Goal: Task Accomplishment & Management: Manage account settings

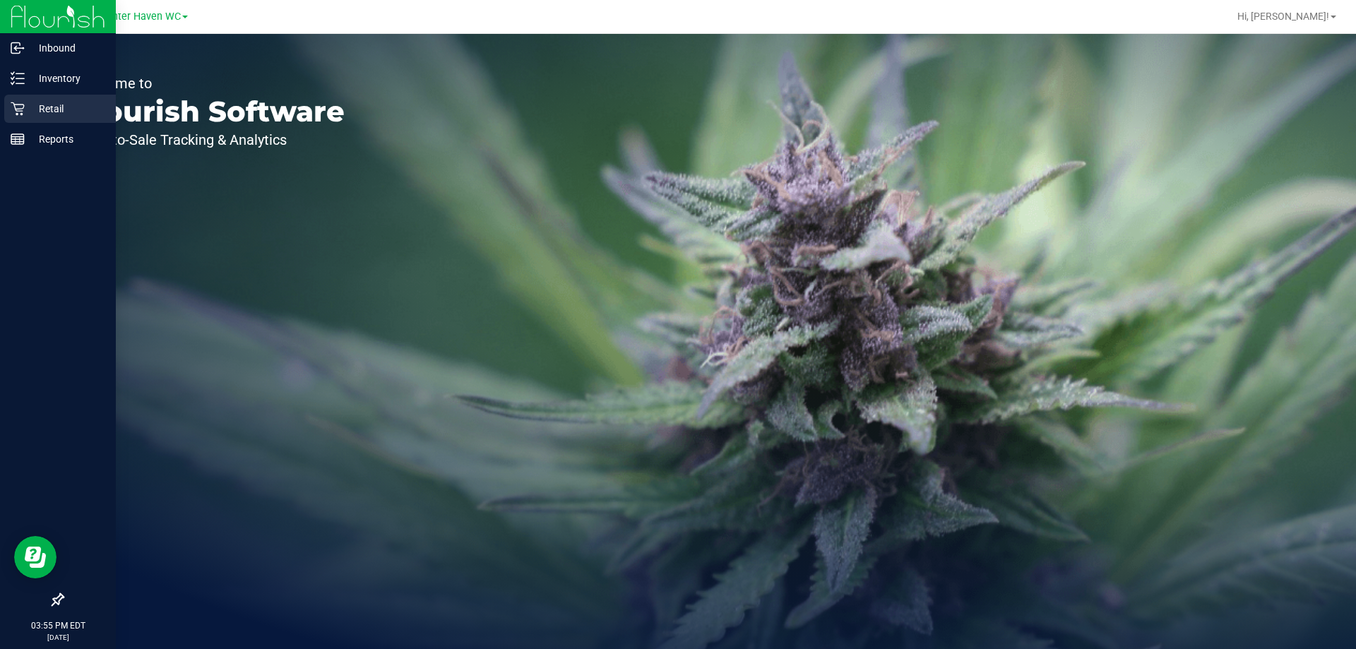
click at [36, 107] on p "Retail" at bounding box center [67, 108] width 85 height 17
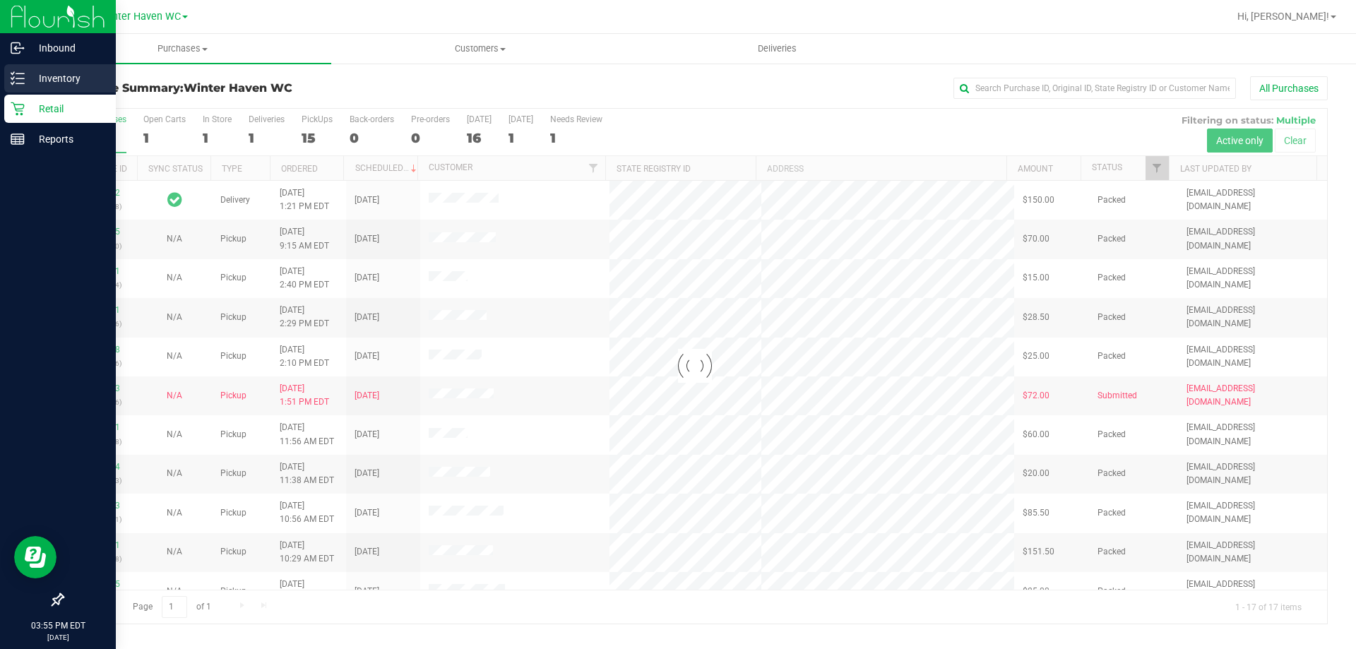
click at [25, 83] on p "Inventory" at bounding box center [67, 78] width 85 height 17
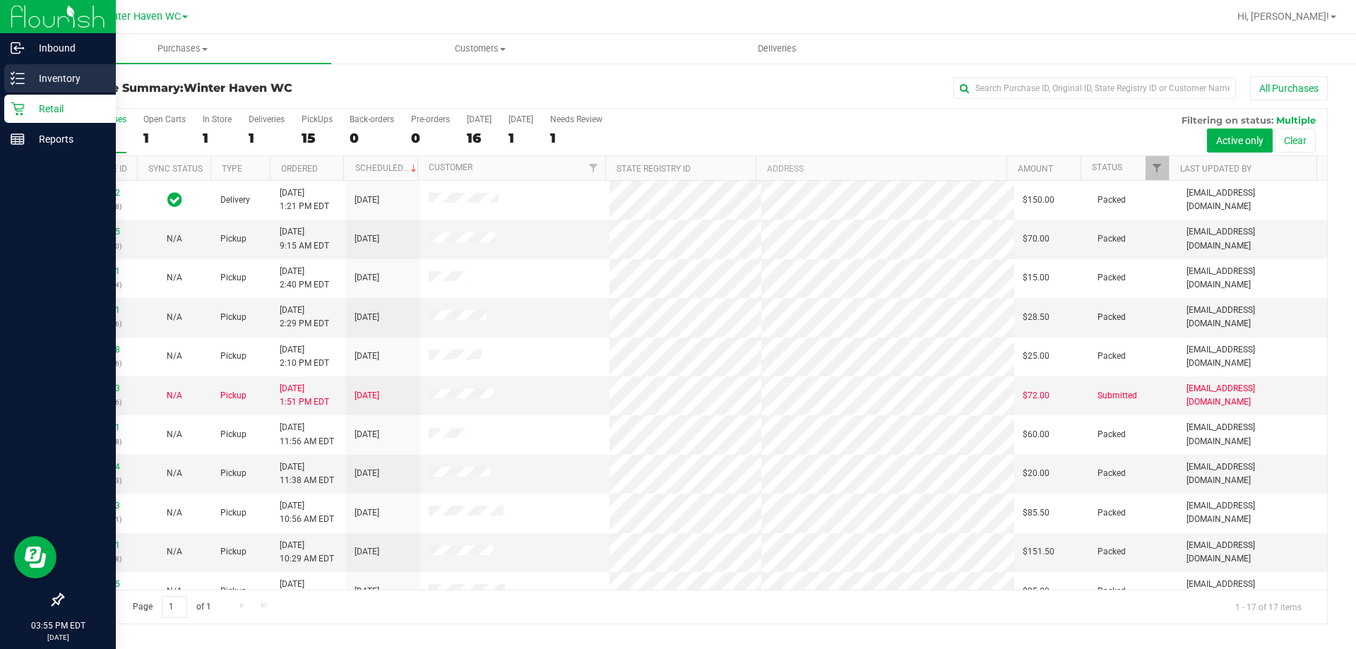
click at [19, 83] on line at bounding box center [20, 83] width 8 height 0
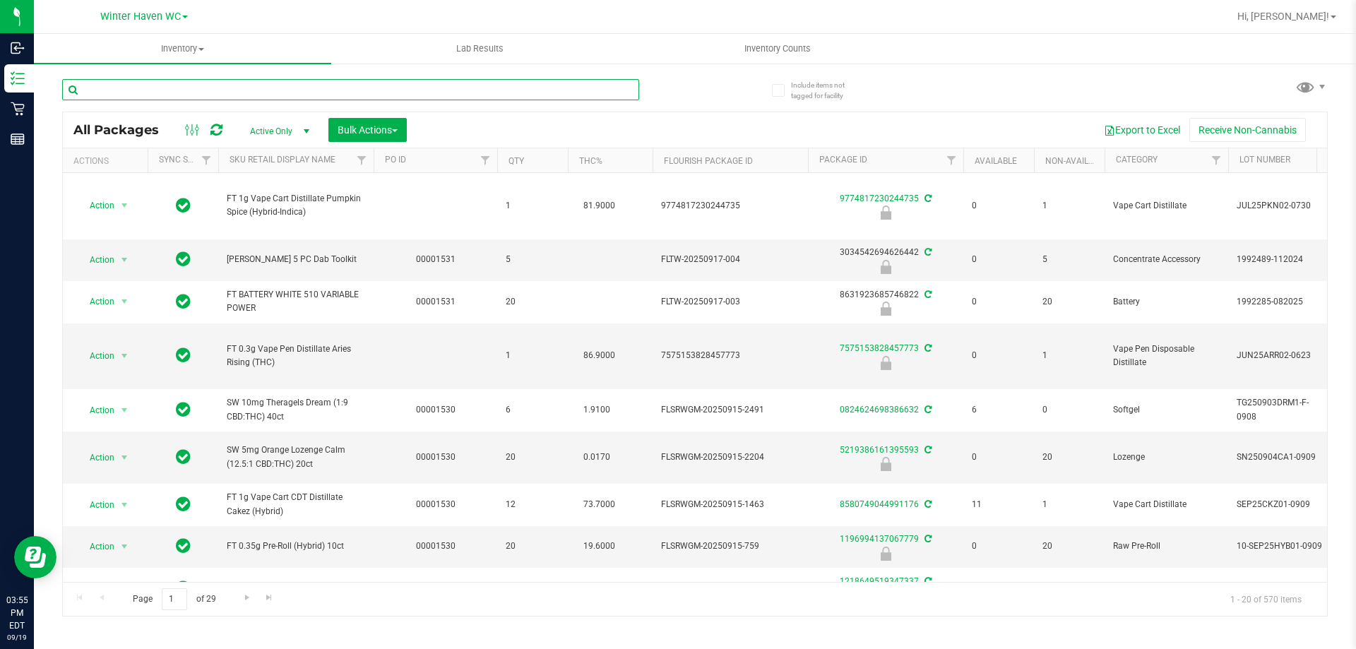
click at [297, 88] on input "text" at bounding box center [350, 89] width 577 height 21
type input "pkt"
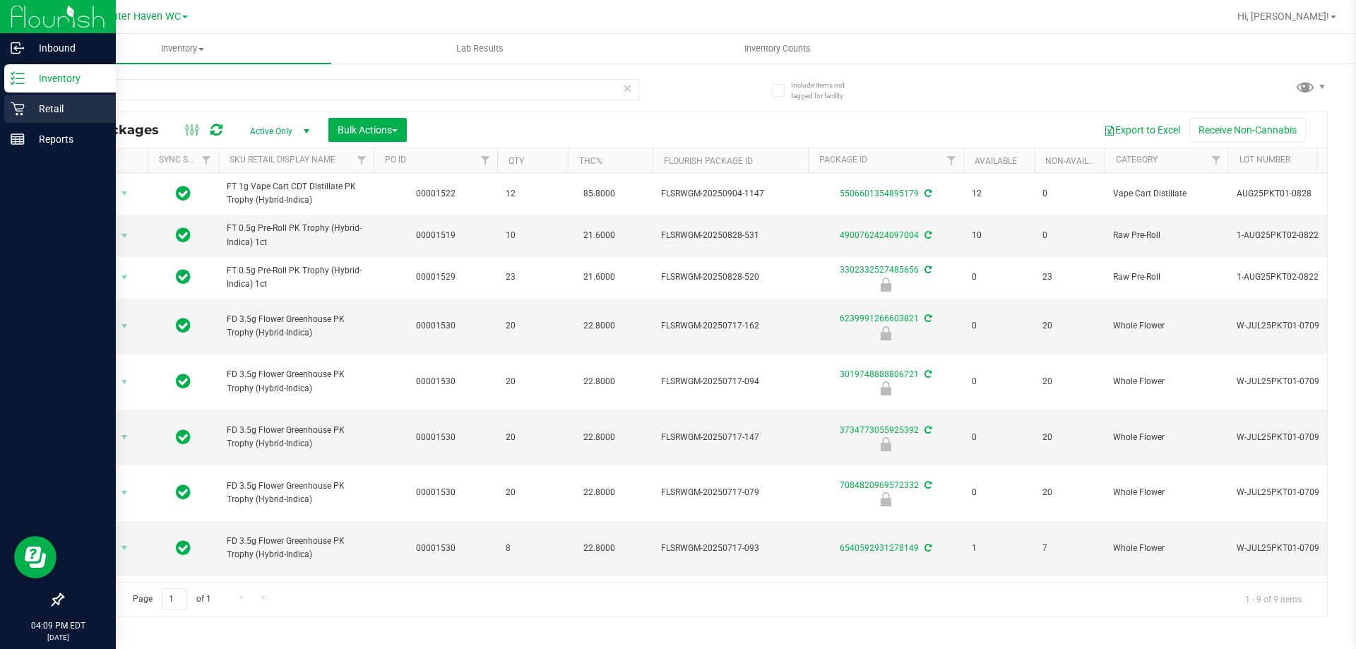
click at [30, 112] on p "Retail" at bounding box center [67, 108] width 85 height 17
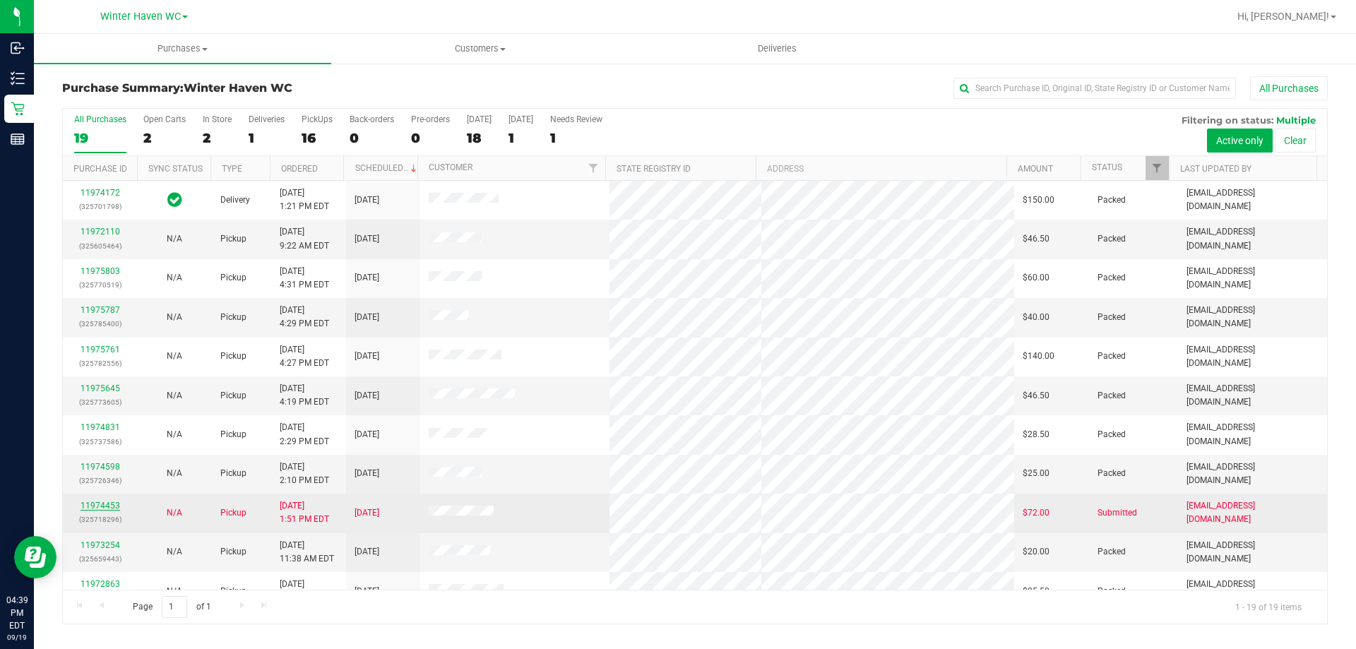
click at [107, 504] on link "11974453" at bounding box center [101, 506] width 40 height 10
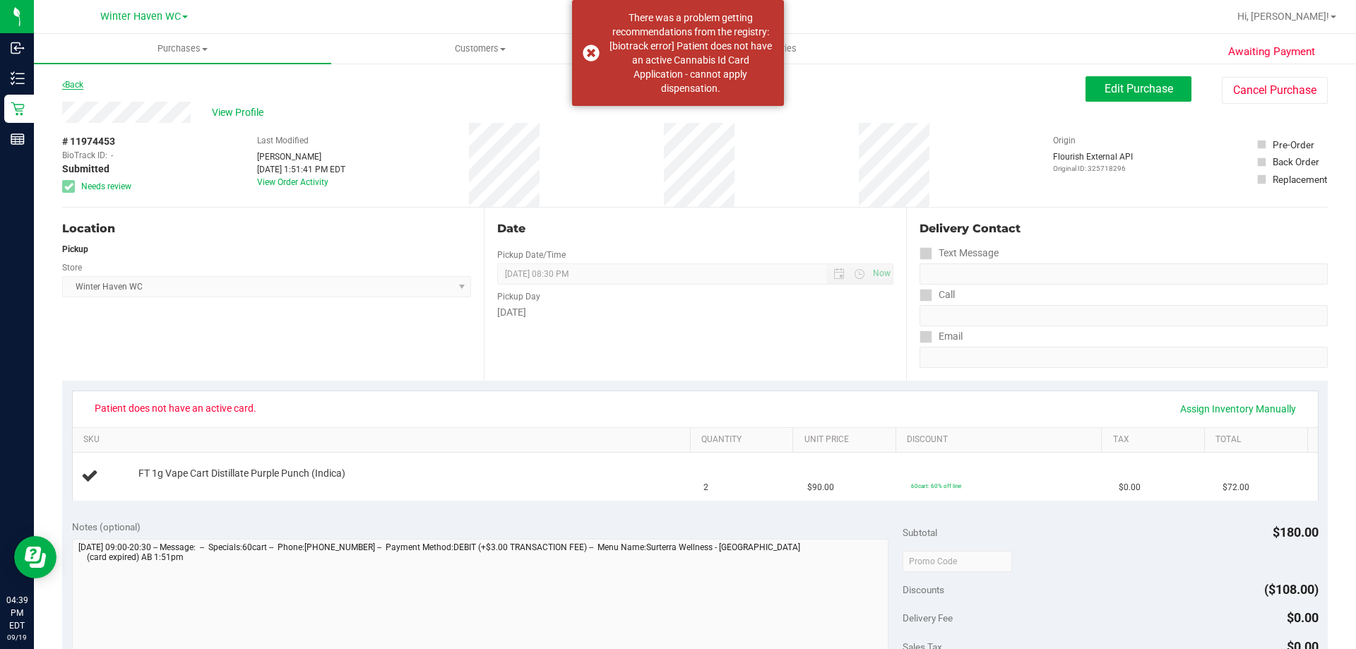
click at [66, 82] on link "Back" at bounding box center [72, 85] width 21 height 10
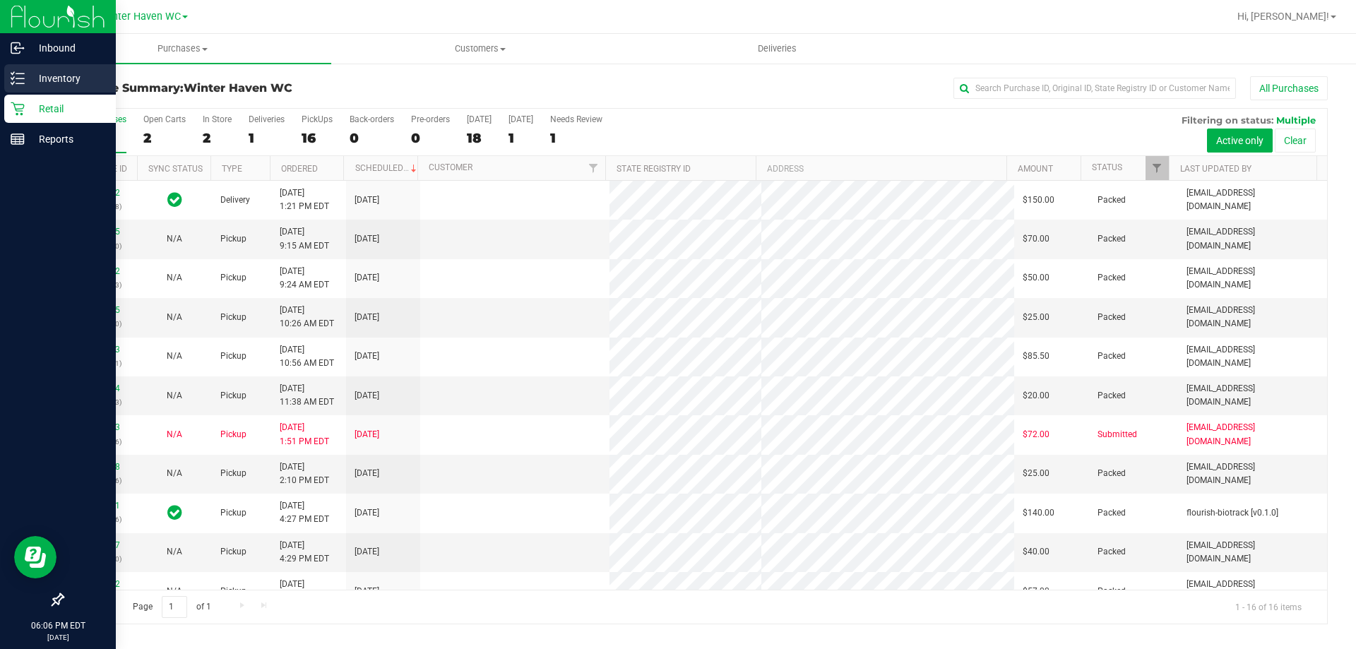
click at [16, 83] on line at bounding box center [20, 83] width 8 height 0
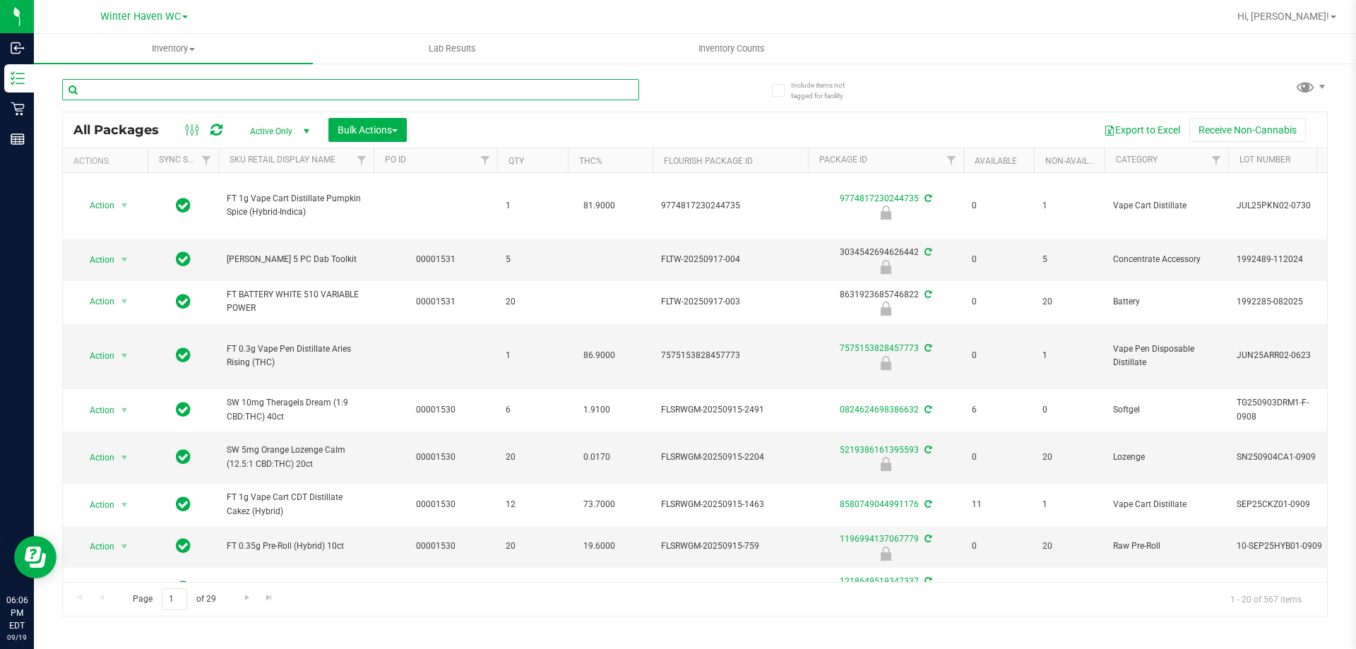
click at [147, 93] on input "text" at bounding box center [350, 89] width 577 height 21
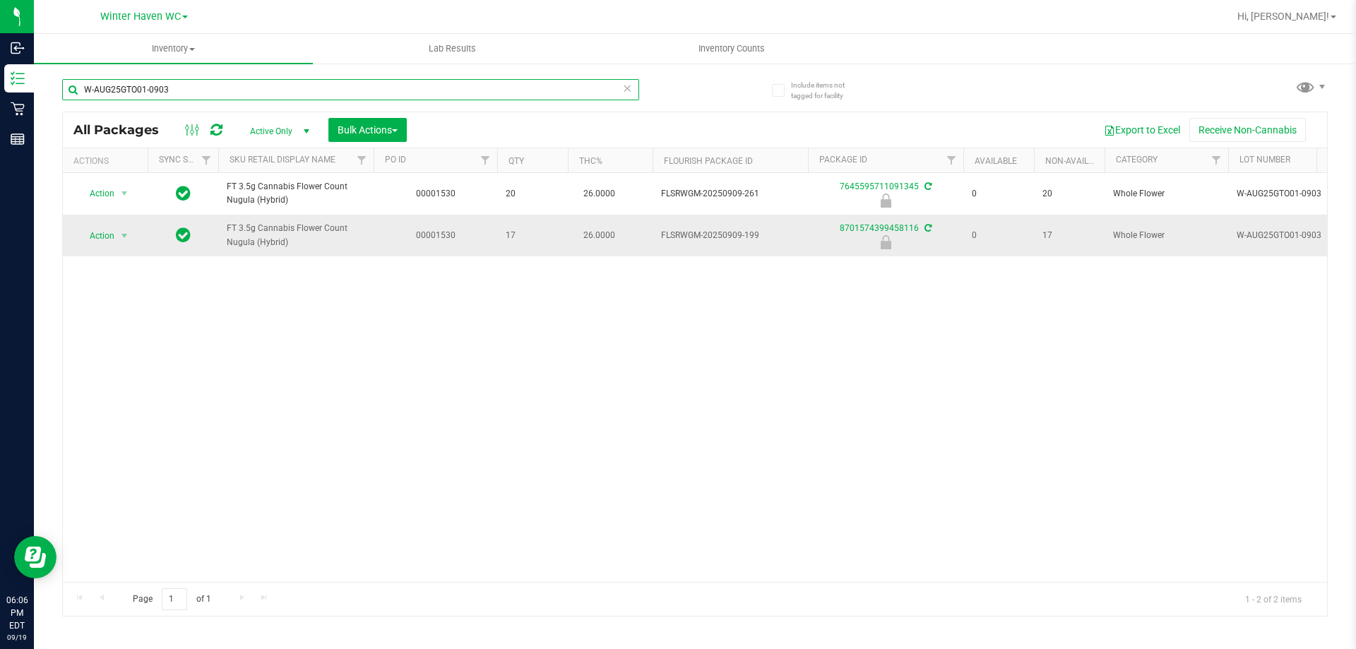
type input "W-AUG25GTO01-0903"
click at [113, 237] on span "Action" at bounding box center [96, 236] width 38 height 20
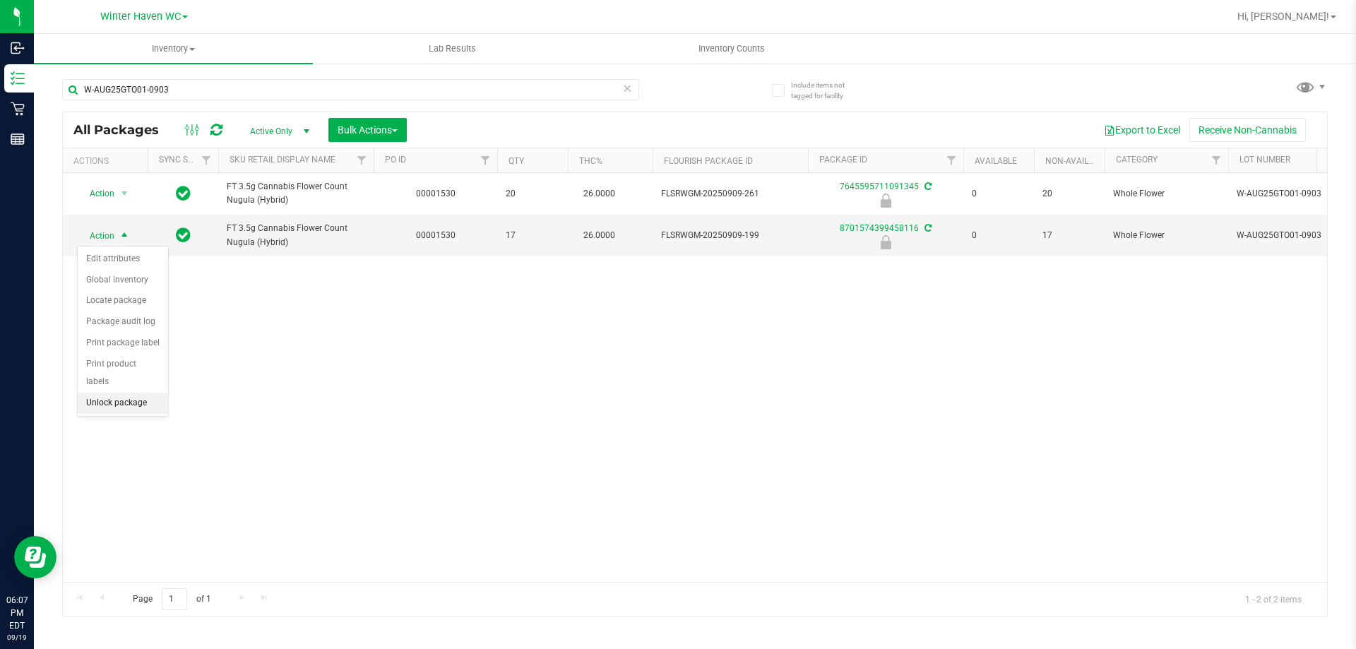
click at [129, 393] on li "Unlock package" at bounding box center [123, 403] width 90 height 21
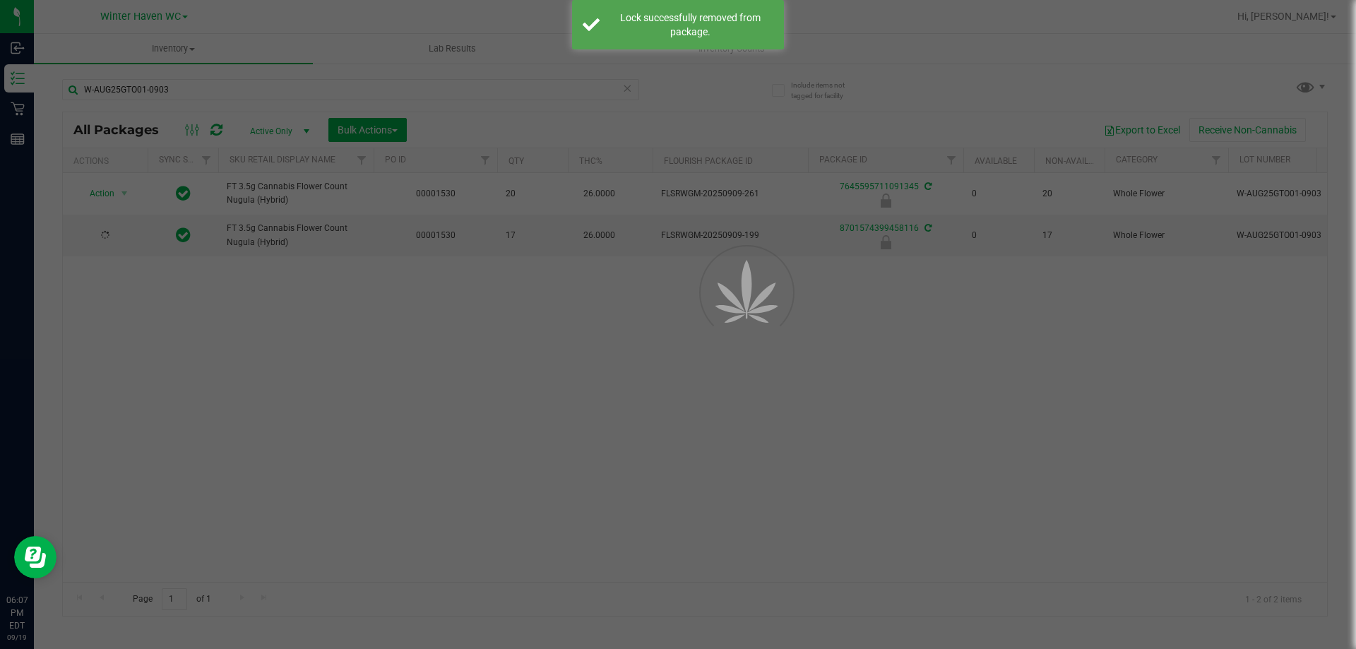
click at [207, 412] on div at bounding box center [678, 324] width 1356 height 649
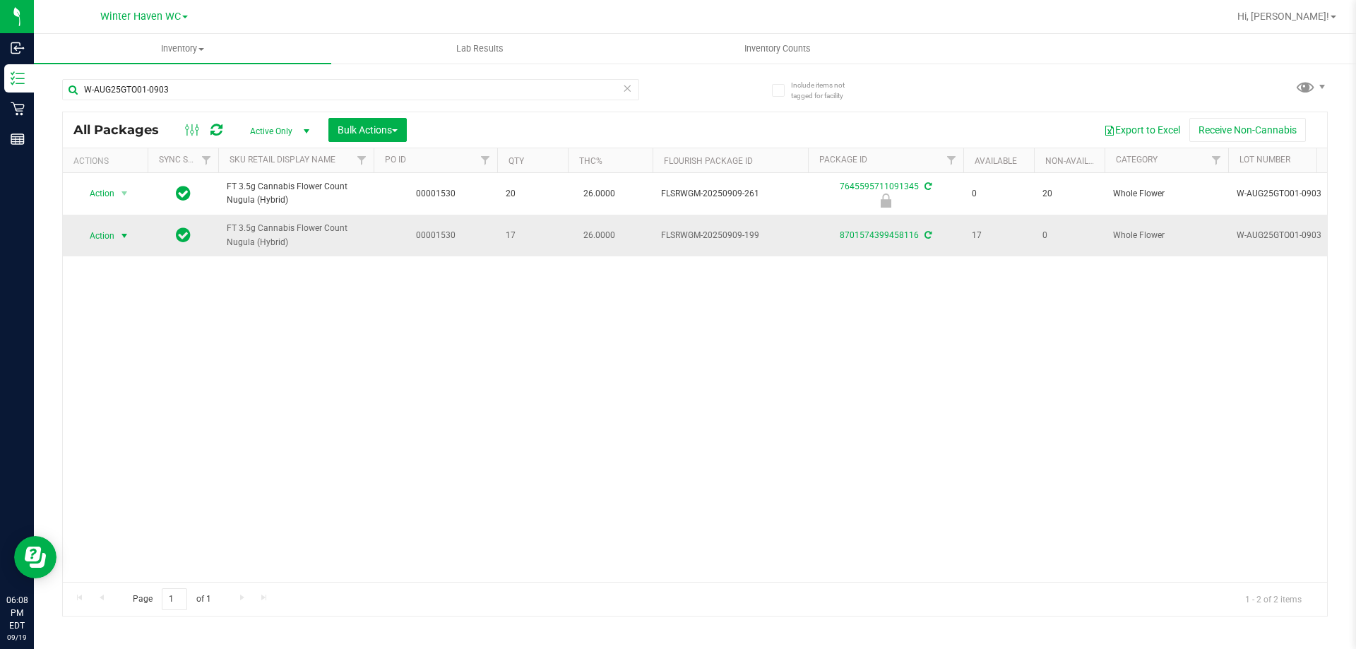
click at [112, 242] on span "Action" at bounding box center [96, 236] width 38 height 20
click at [129, 341] on li "Lock package" at bounding box center [132, 343] width 109 height 21
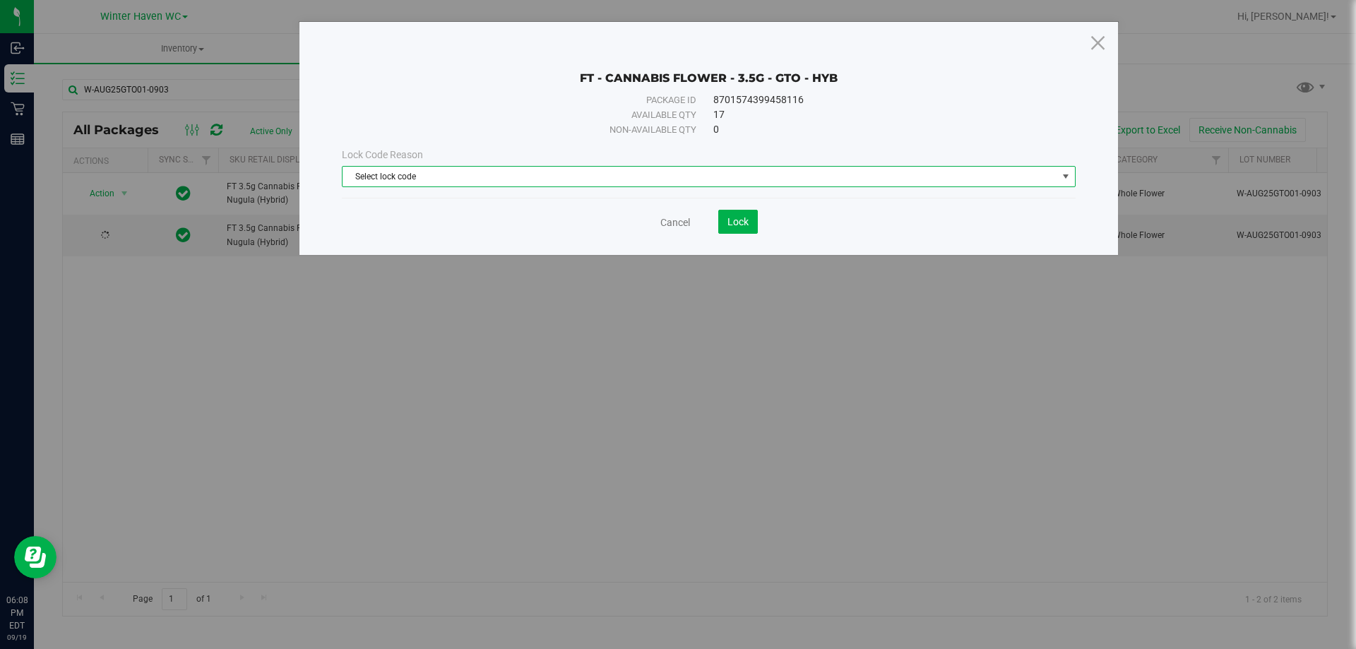
click at [362, 178] on span "Select lock code" at bounding box center [700, 177] width 715 height 20
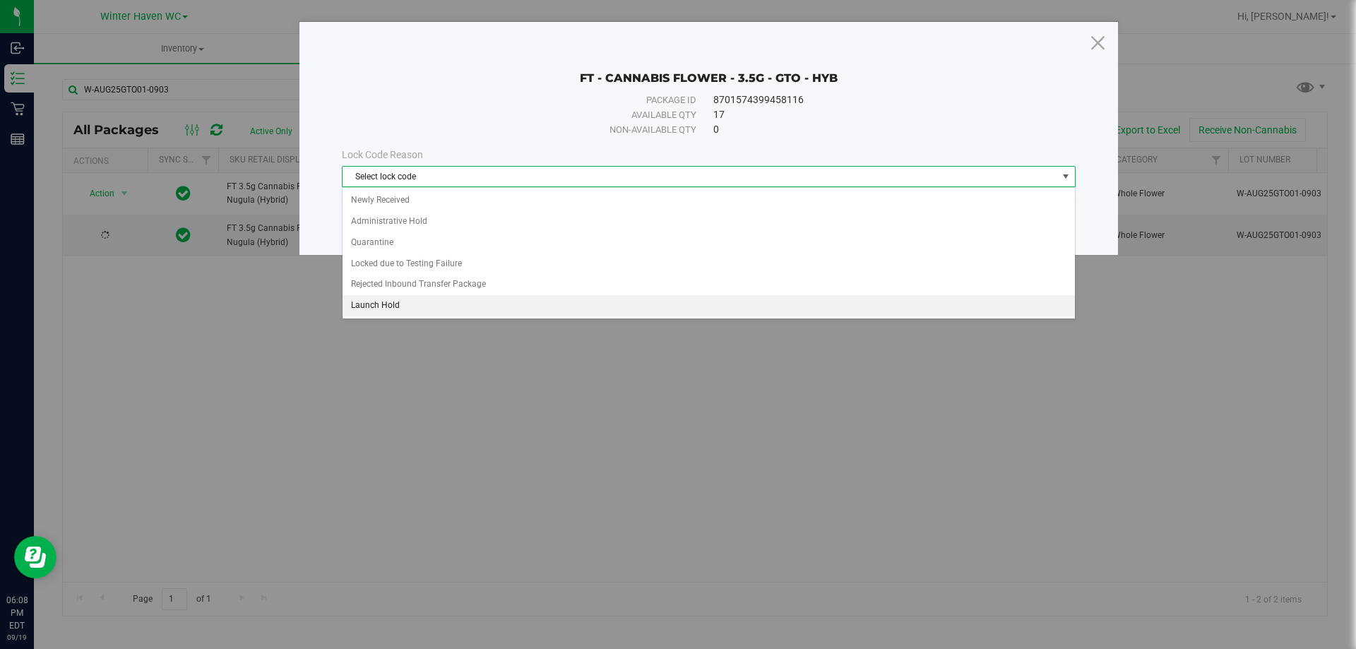
click at [389, 307] on li "Launch Hold" at bounding box center [709, 305] width 732 height 21
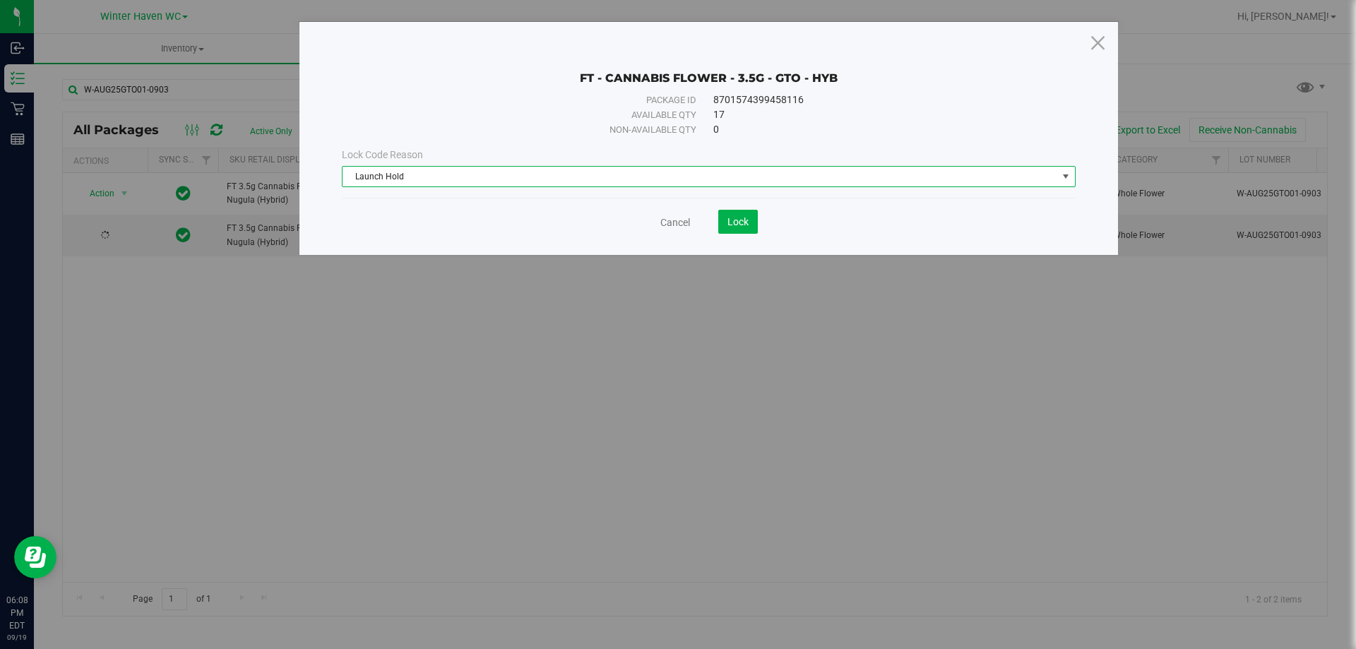
click at [400, 237] on div "FT - CANNABIS FLOWER - 3.5G - GTO - HYB Package ID 8701574399458116 Available q…" at bounding box center [708, 138] width 819 height 233
click at [721, 212] on button "Lock" at bounding box center [738, 222] width 40 height 24
click at [729, 374] on div "FT - CANNABIS FLOWER - 3.5G - GTO - HYB Package ID 8701574399458116 Available q…" at bounding box center [683, 324] width 1367 height 649
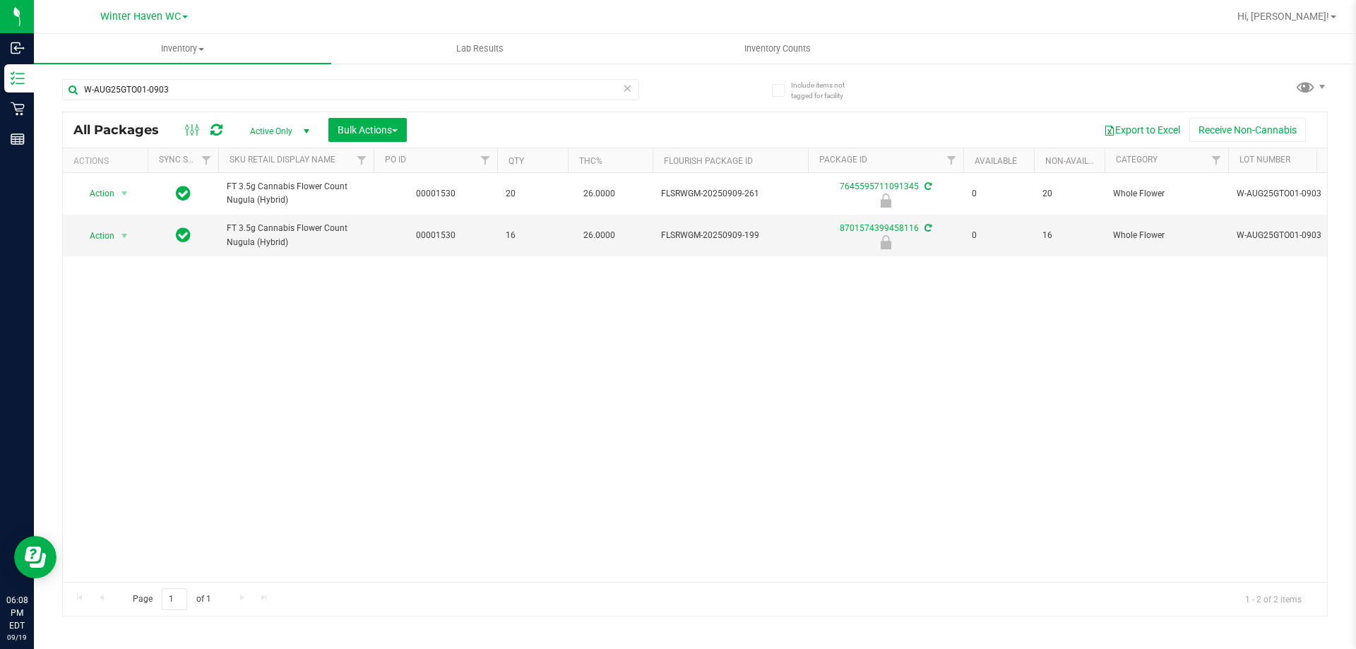
click at [876, 113] on div "All Packages Active Only Active Only Lab Samples Locked All External Internal B…" at bounding box center [695, 129] width 1264 height 35
click at [356, 362] on div "Action Action Edit attributes Global inventory Locate package Package audit log…" at bounding box center [695, 377] width 1264 height 409
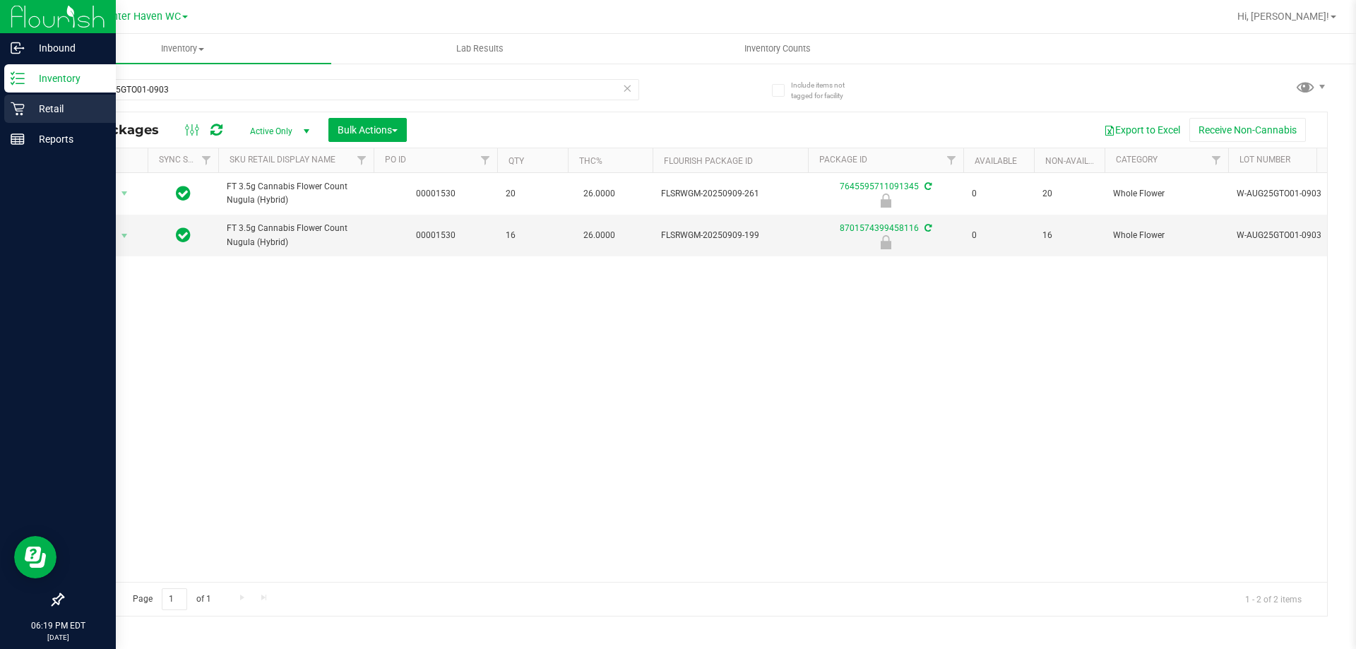
click at [11, 112] on icon at bounding box center [18, 109] width 14 height 14
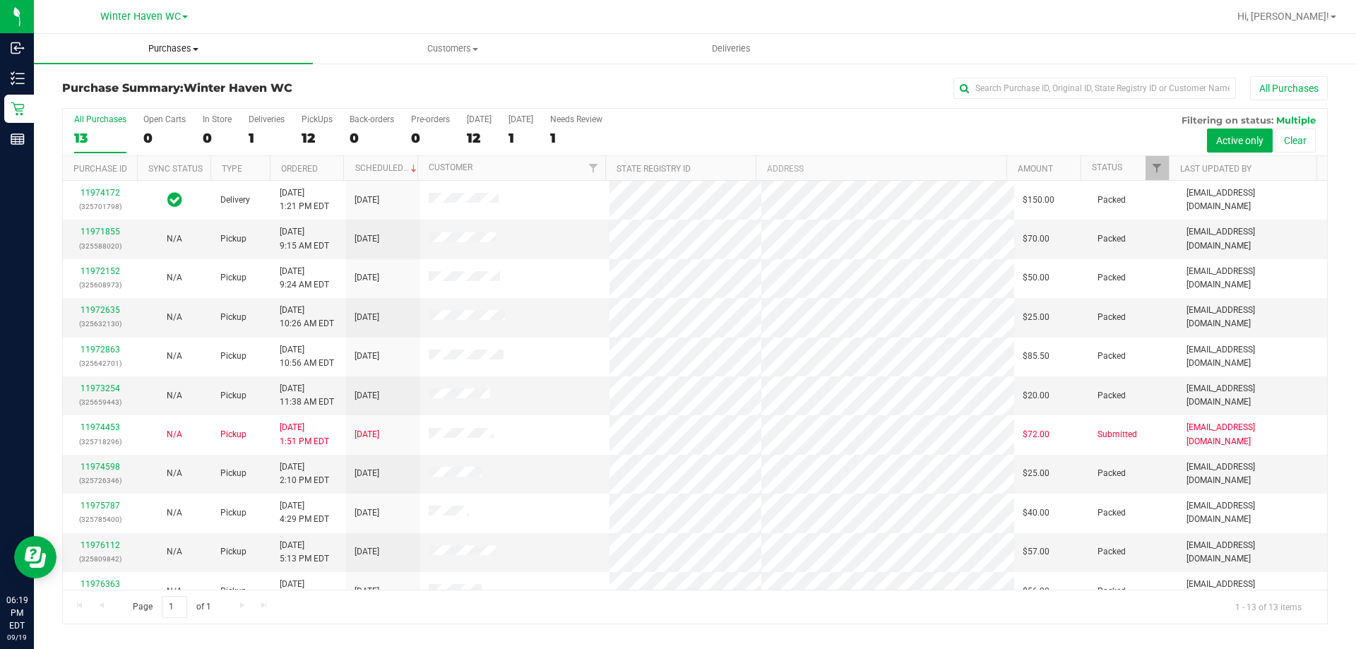
click at [161, 50] on span "Purchases" at bounding box center [173, 48] width 279 height 13
click at [142, 95] on li "Fulfillment" at bounding box center [173, 102] width 279 height 17
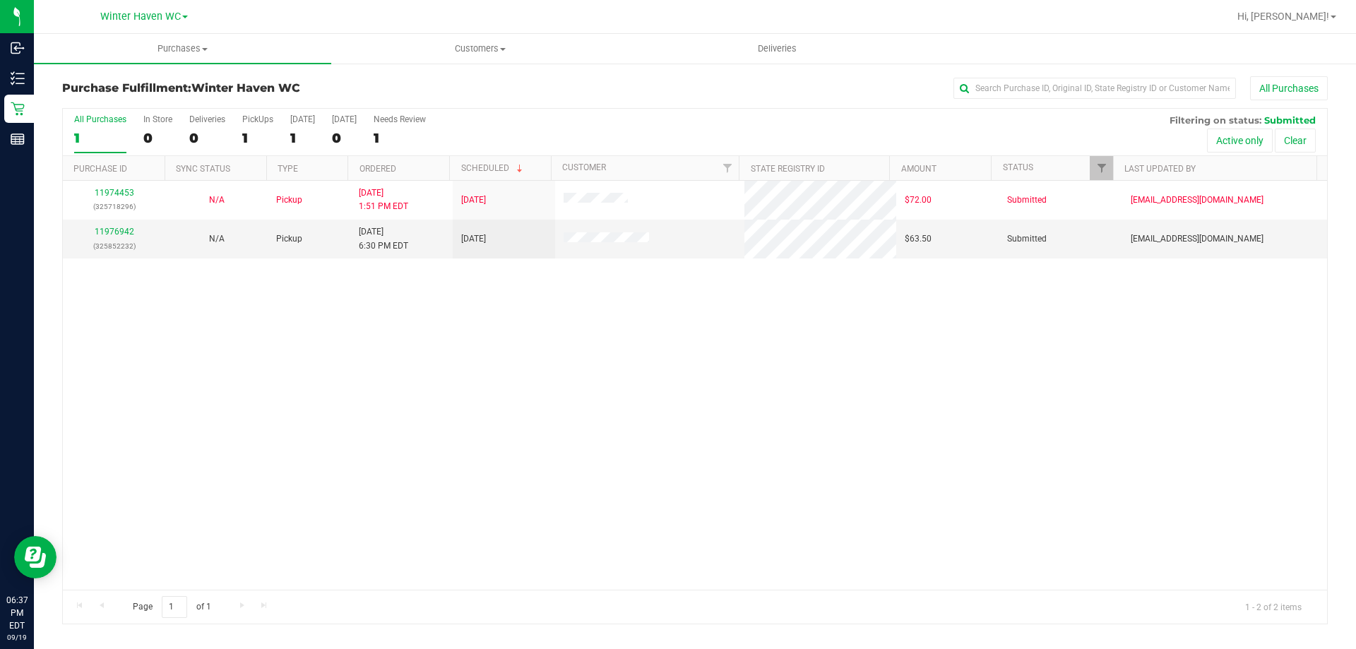
click at [254, 299] on div "11974453 (325718296) N/A Pickup [DATE] 1:51 PM EDT 9/19/2025 $72.00 Submitted […" at bounding box center [695, 385] width 1264 height 409
click at [117, 231] on link "11976942" at bounding box center [115, 232] width 40 height 10
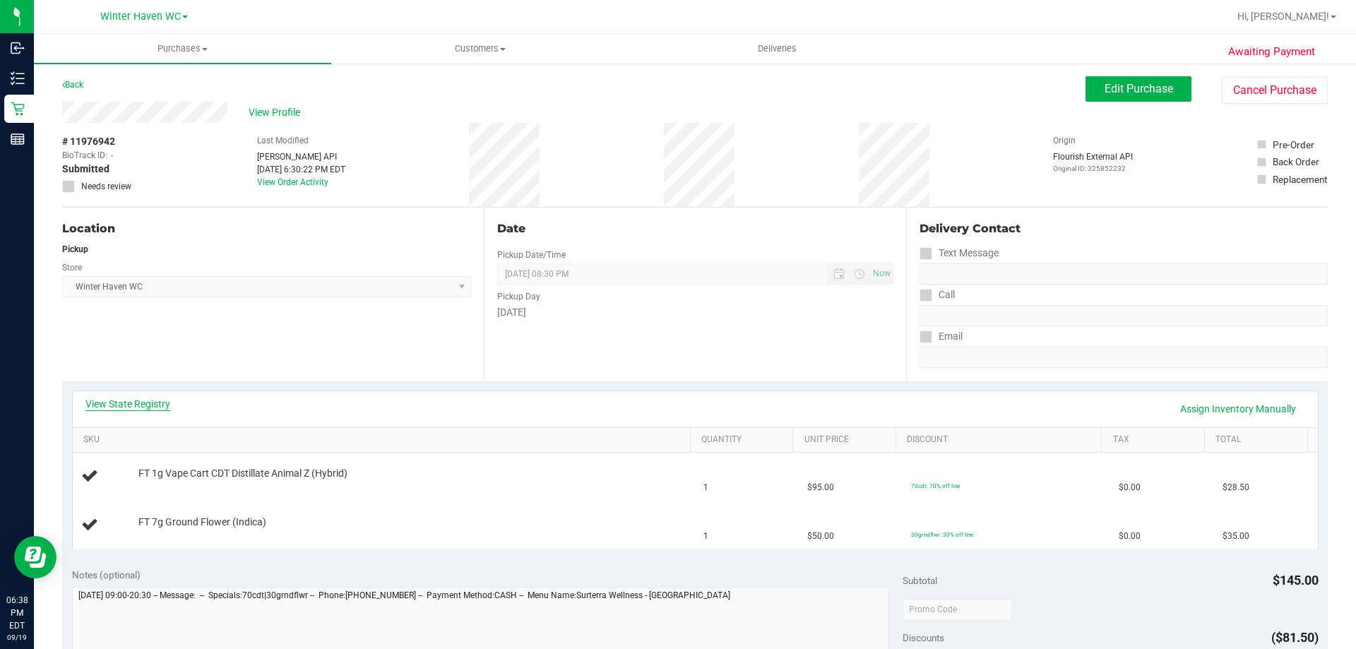
click at [150, 407] on link "View State Registry" at bounding box center [127, 404] width 85 height 14
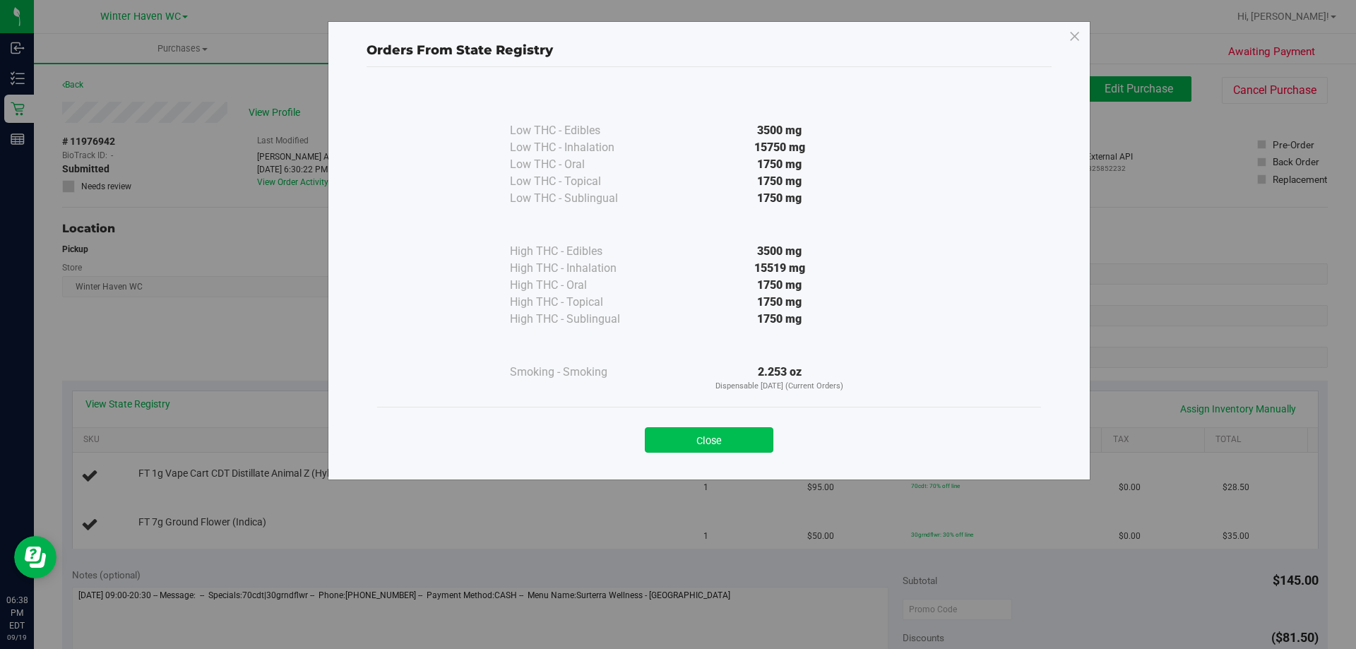
click at [756, 441] on button "Close" at bounding box center [709, 439] width 129 height 25
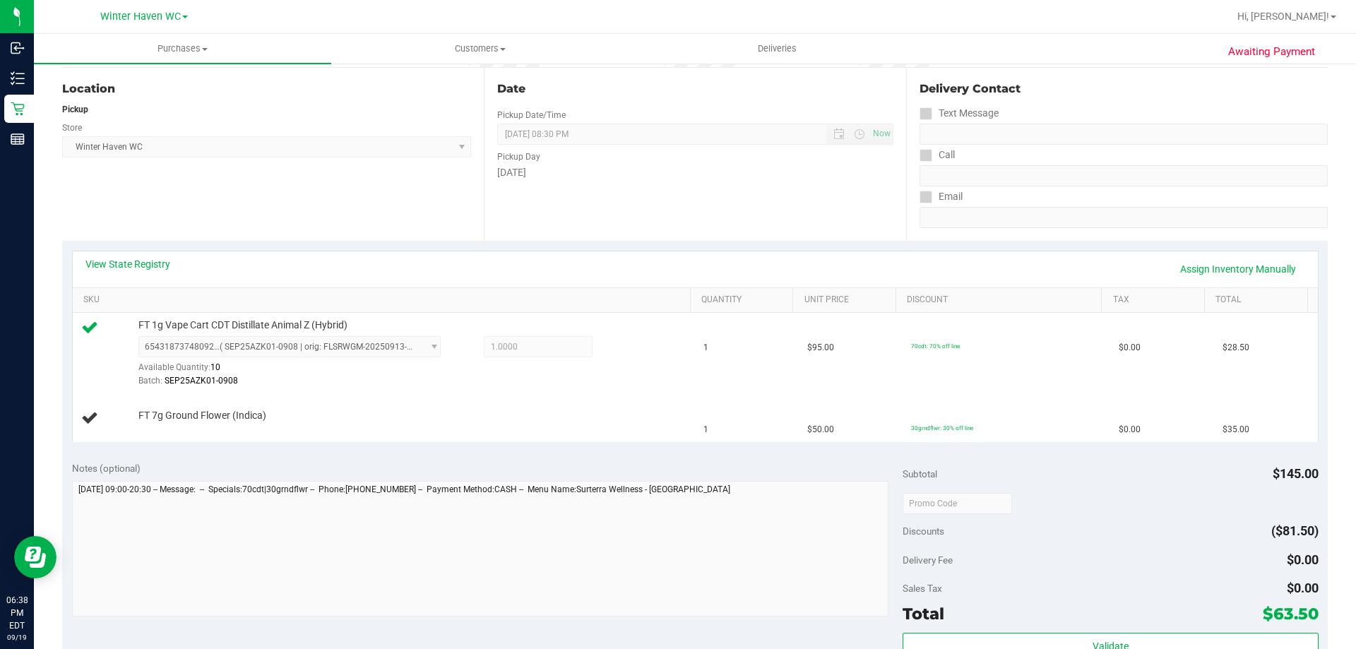
scroll to position [141, 0]
click at [470, 426] on div "FT 7g Ground Flower (Indica)" at bounding box center [384, 416] width 606 height 19
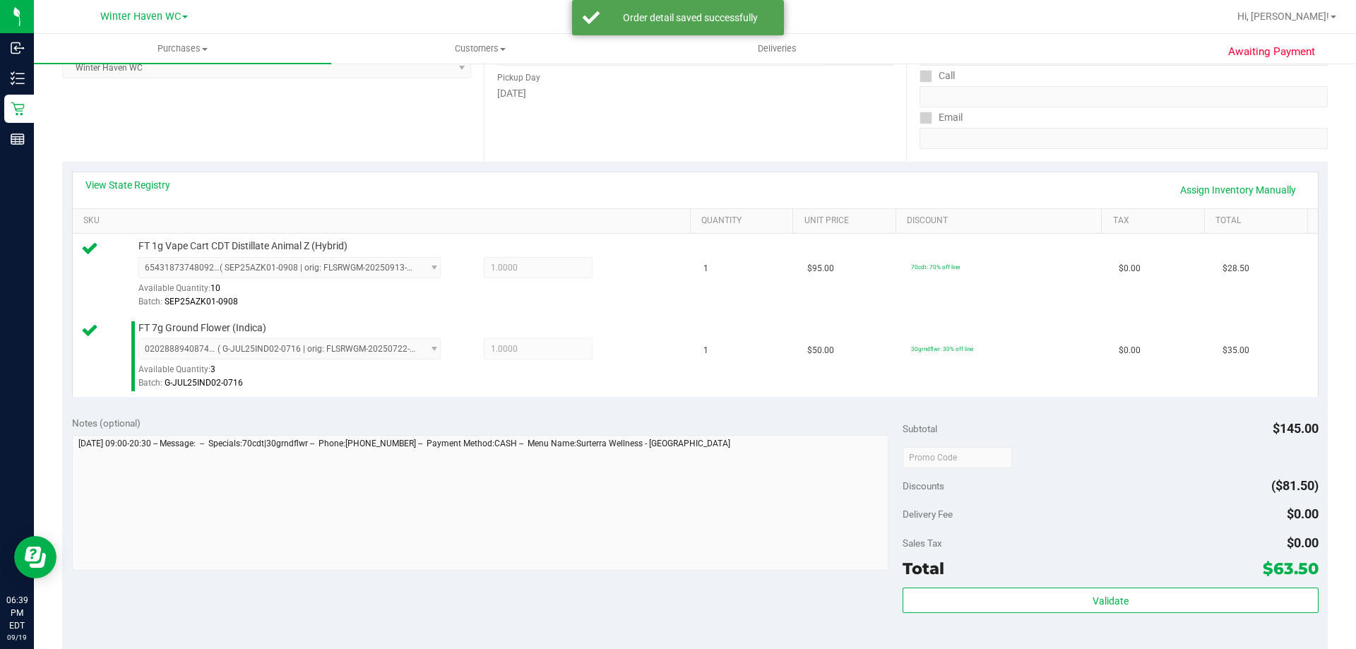
scroll to position [282, 0]
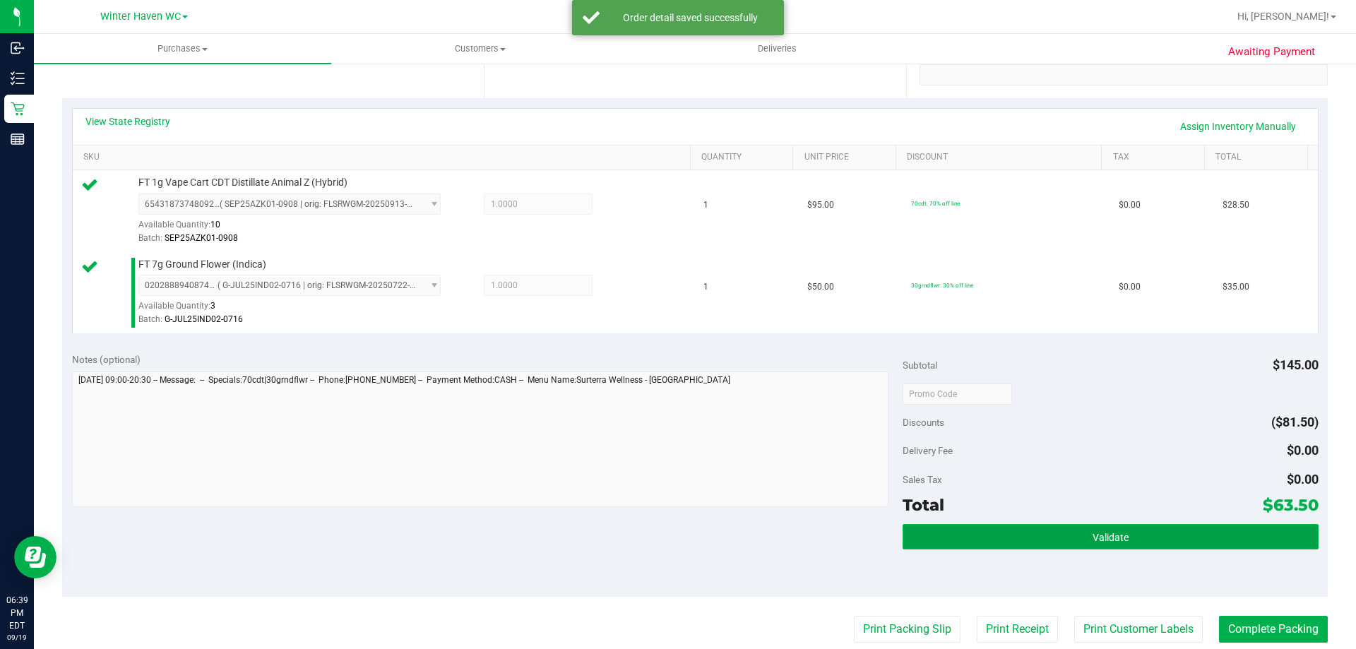
click at [931, 529] on button "Validate" at bounding box center [1110, 536] width 415 height 25
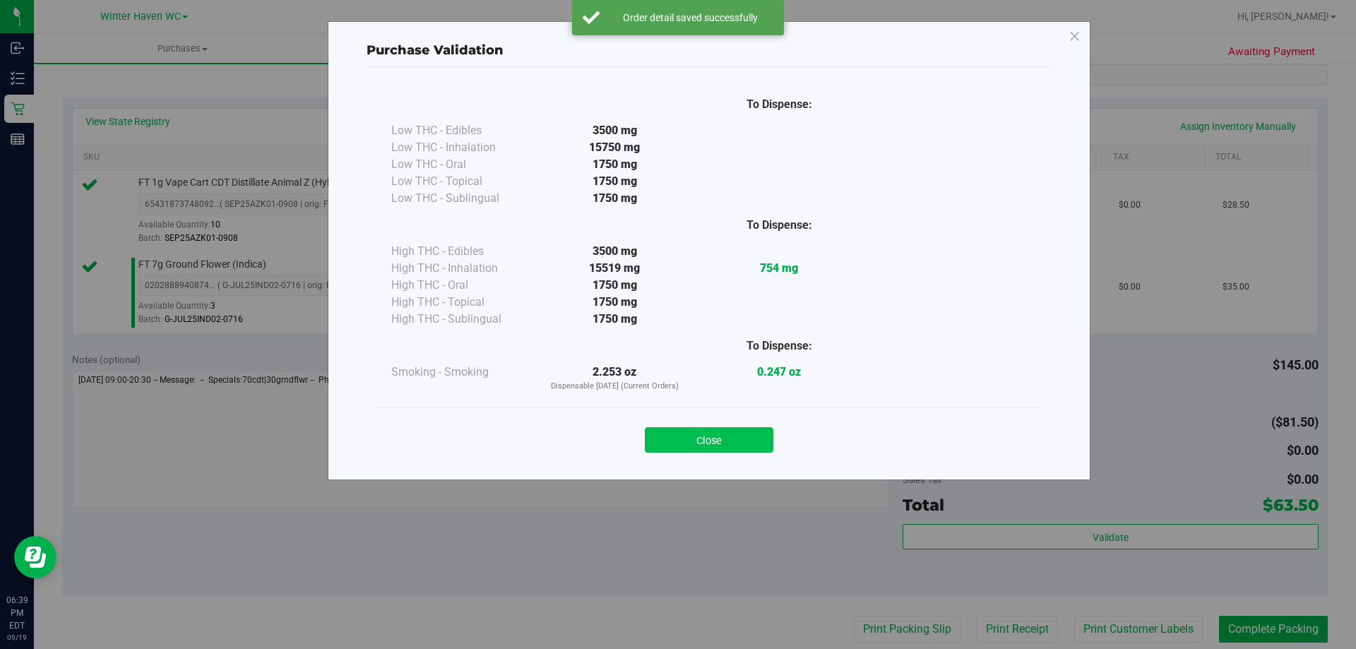
click at [758, 447] on button "Close" at bounding box center [709, 439] width 129 height 25
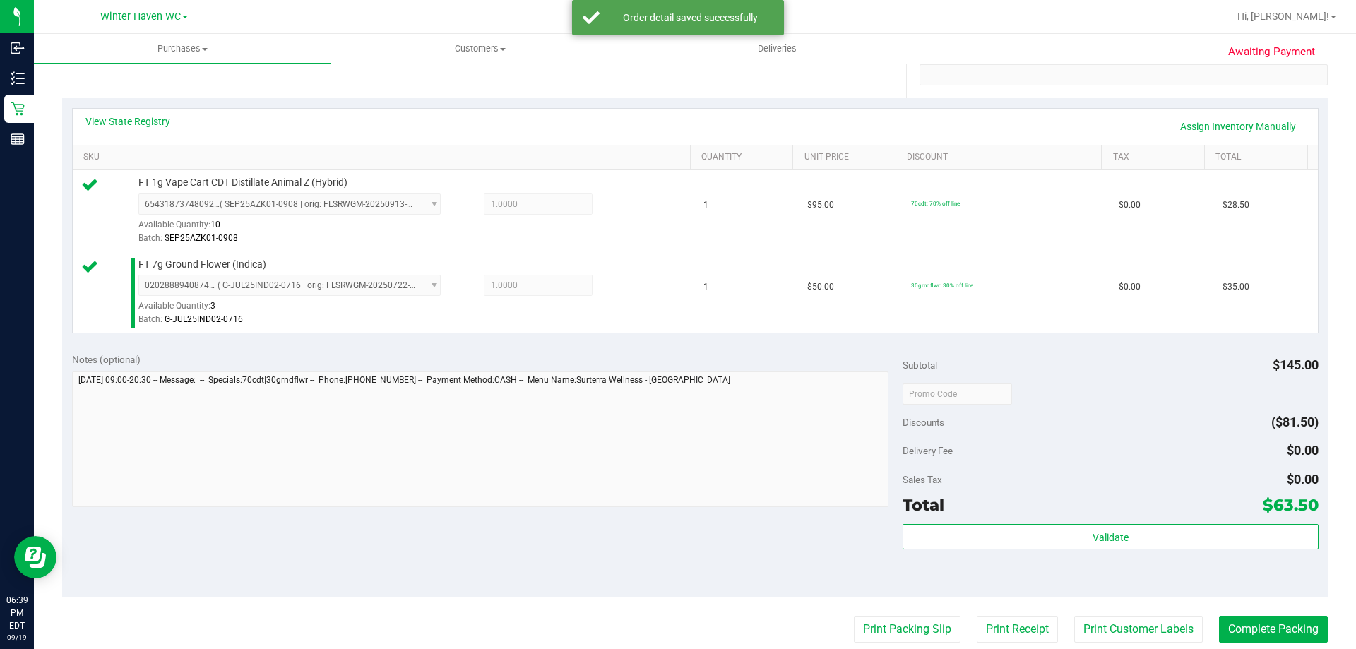
click at [787, 540] on div "Notes (optional) Subtotal $145.00 Discounts ($81.50) Delivery Fee $0.00 Sales T…" at bounding box center [695, 470] width 1266 height 254
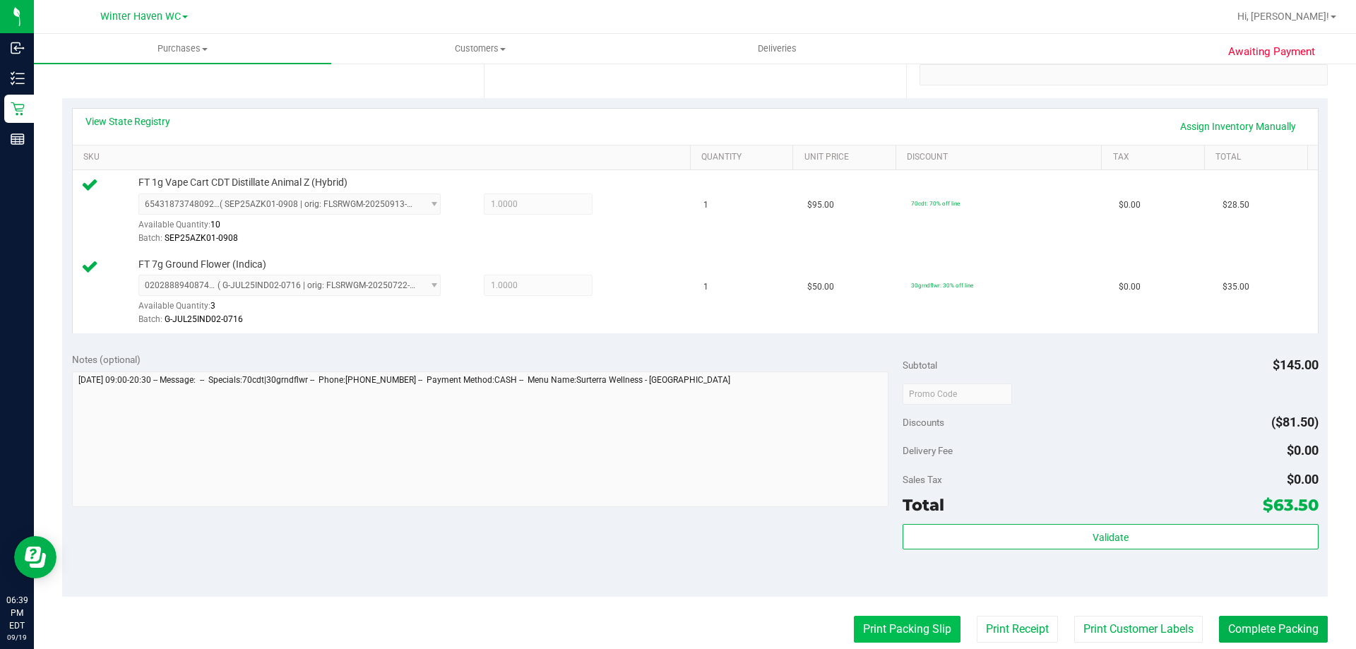
click at [894, 635] on button "Print Packing Slip" at bounding box center [907, 629] width 107 height 27
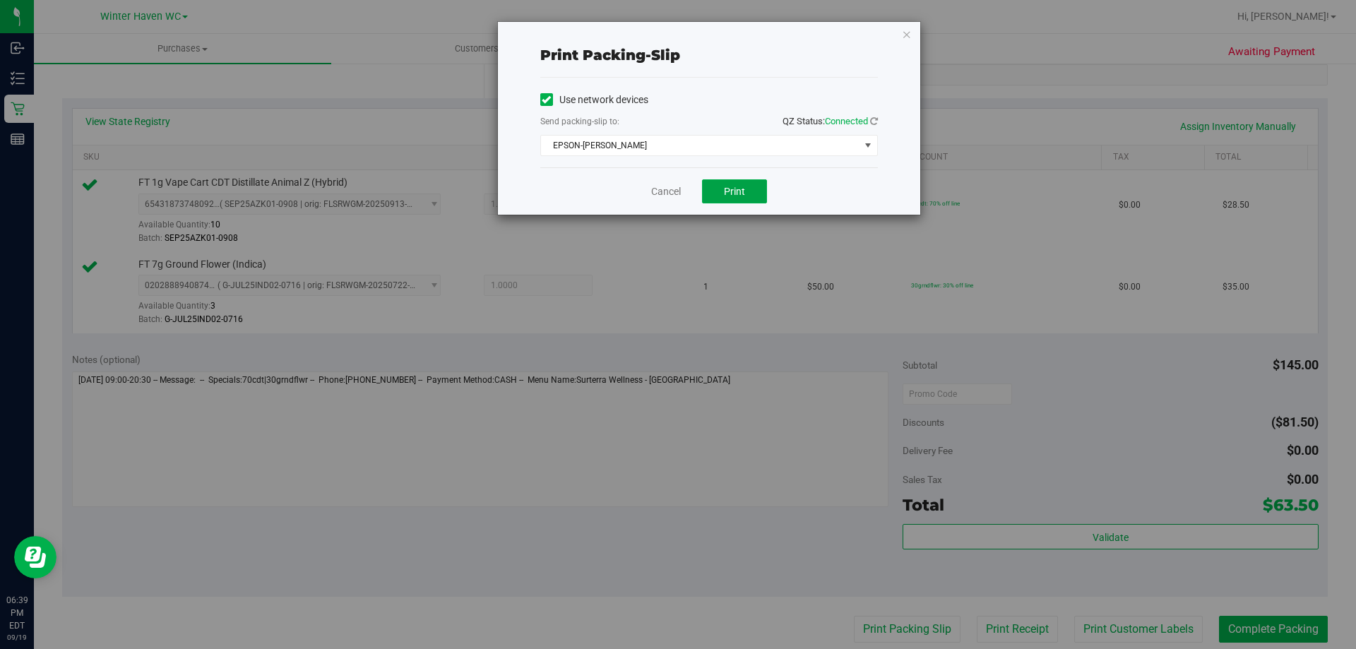
drag, startPoint x: 720, startPoint y: 195, endPoint x: 563, endPoint y: 208, distance: 157.4
click at [563, 208] on div "Cancel Print" at bounding box center [709, 190] width 338 height 47
click at [554, 148] on span "EPSON-[PERSON_NAME]" at bounding box center [700, 146] width 319 height 20
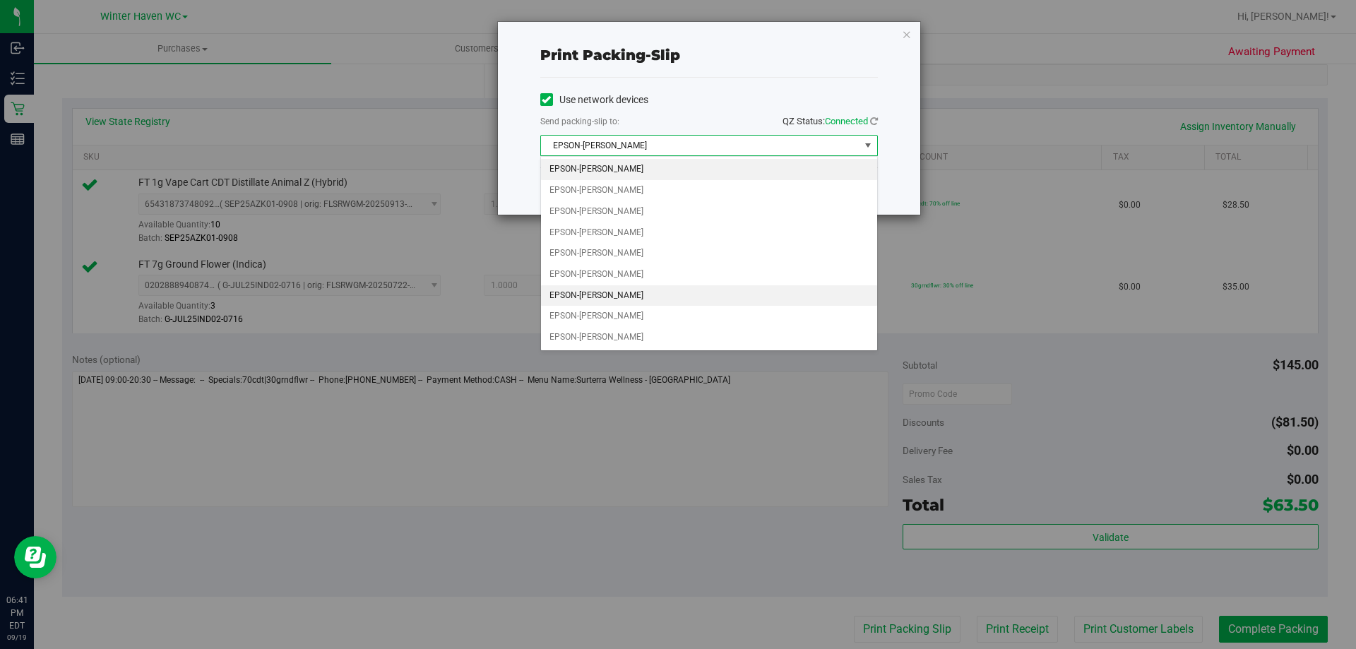
click at [604, 290] on li "EPSON-[PERSON_NAME]" at bounding box center [709, 295] width 336 height 21
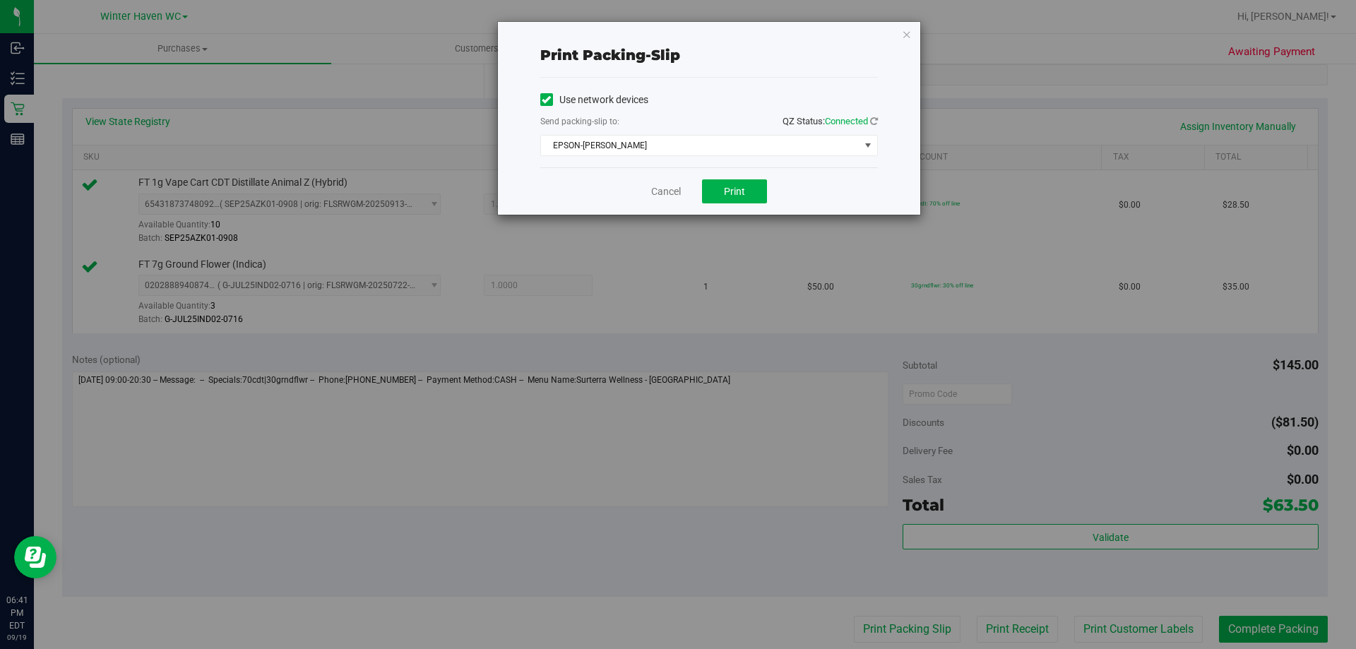
click at [594, 179] on div "Cancel Print" at bounding box center [709, 190] width 338 height 47
click at [713, 189] on button "Print" at bounding box center [734, 191] width 65 height 24
click at [670, 196] on link "Cancel" at bounding box center [666, 191] width 30 height 15
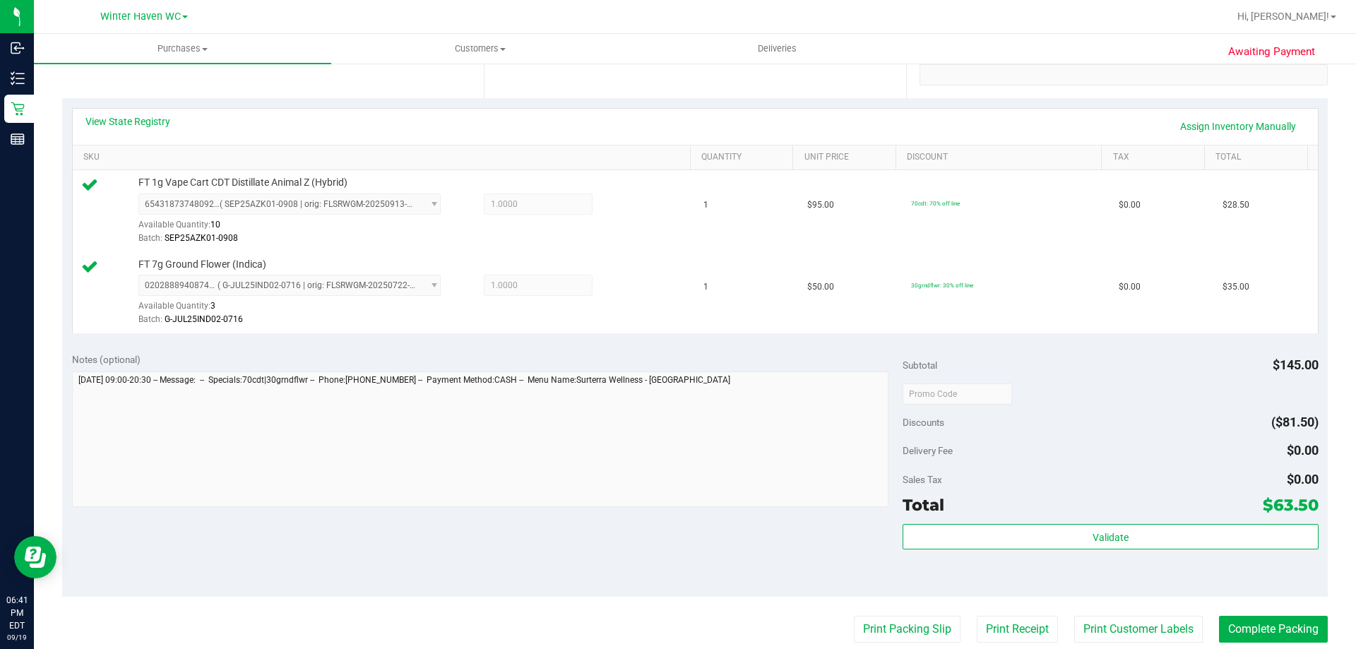
click at [1024, 393] on div at bounding box center [1110, 393] width 415 height 25
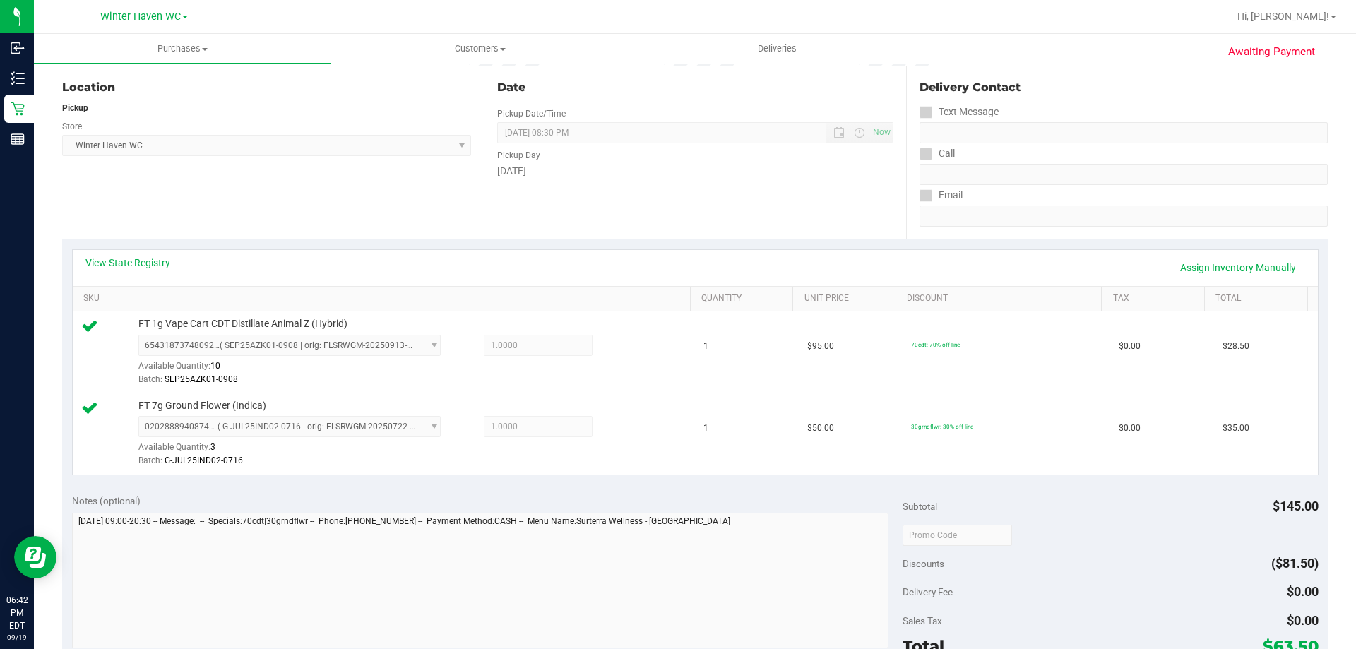
scroll to position [494, 0]
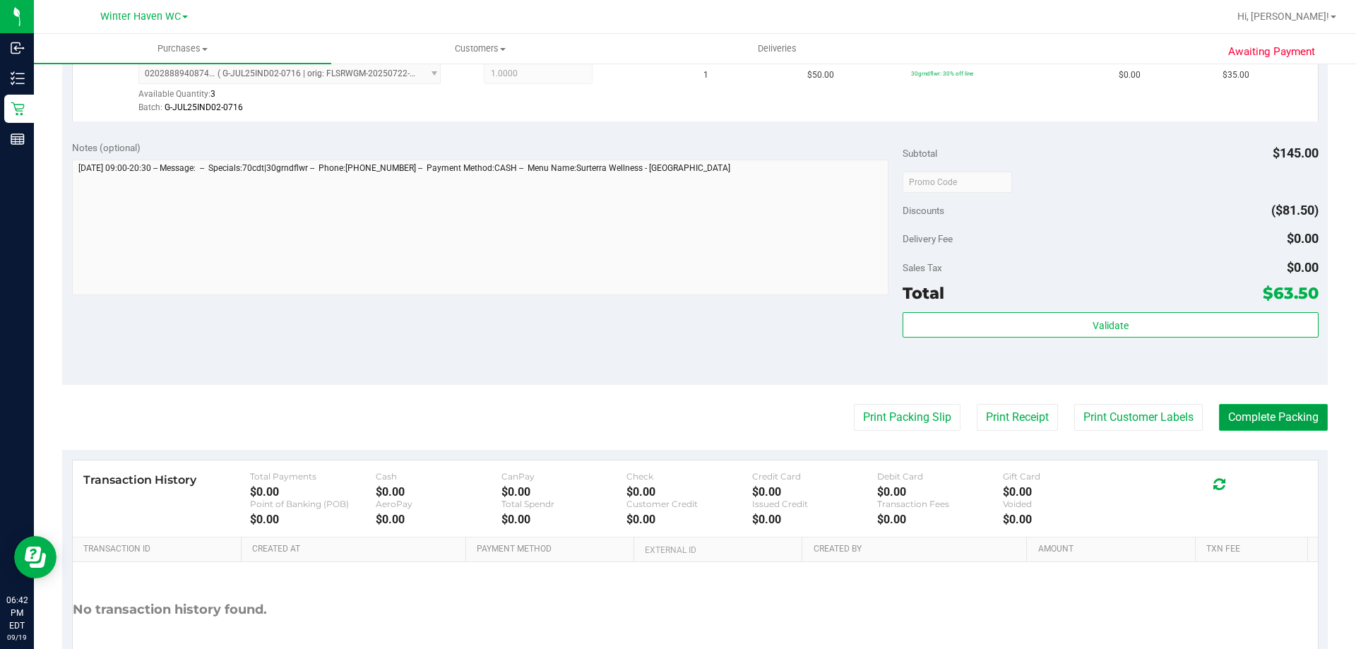
click at [1259, 429] on button "Complete Packing" at bounding box center [1273, 417] width 109 height 27
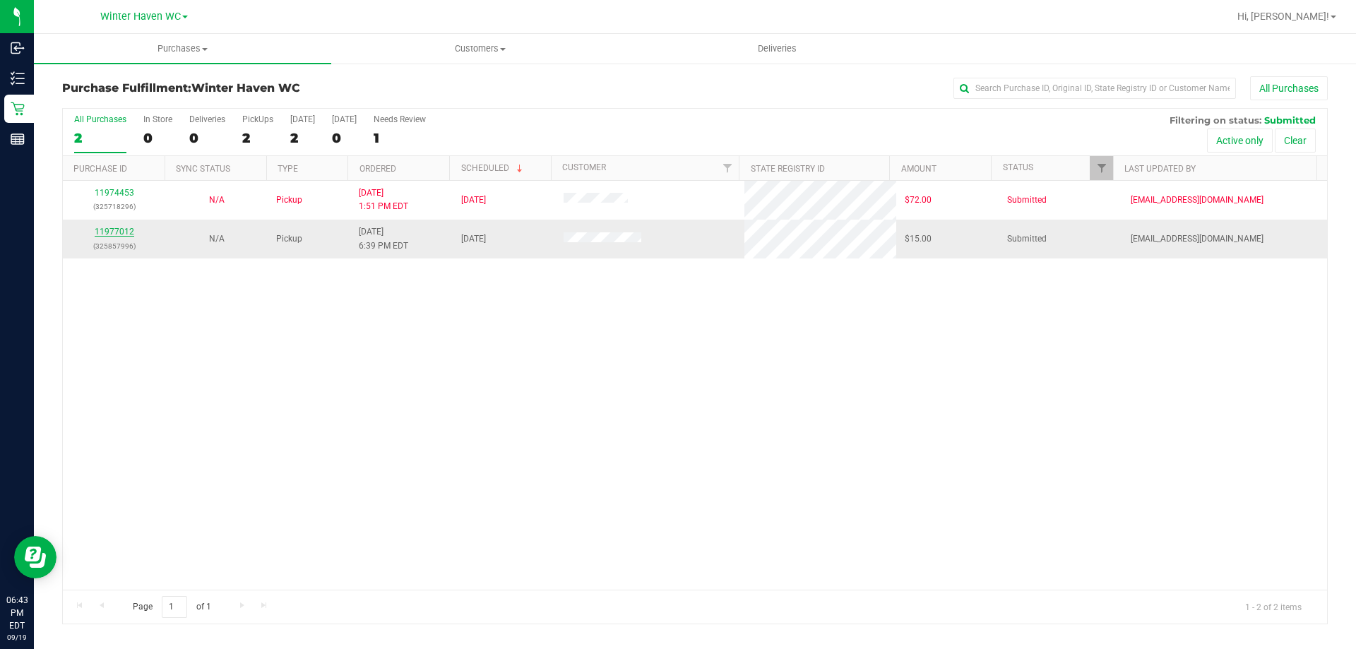
click at [127, 234] on link "11977012" at bounding box center [115, 232] width 40 height 10
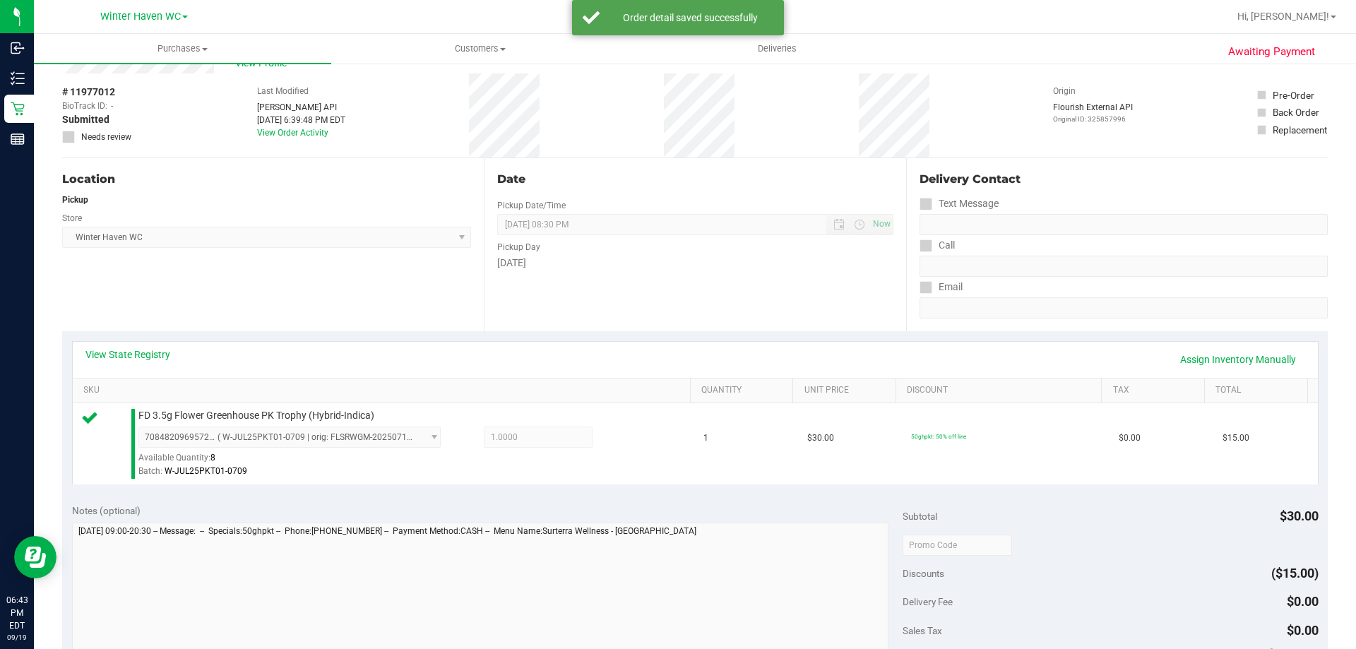
scroll to position [141, 0]
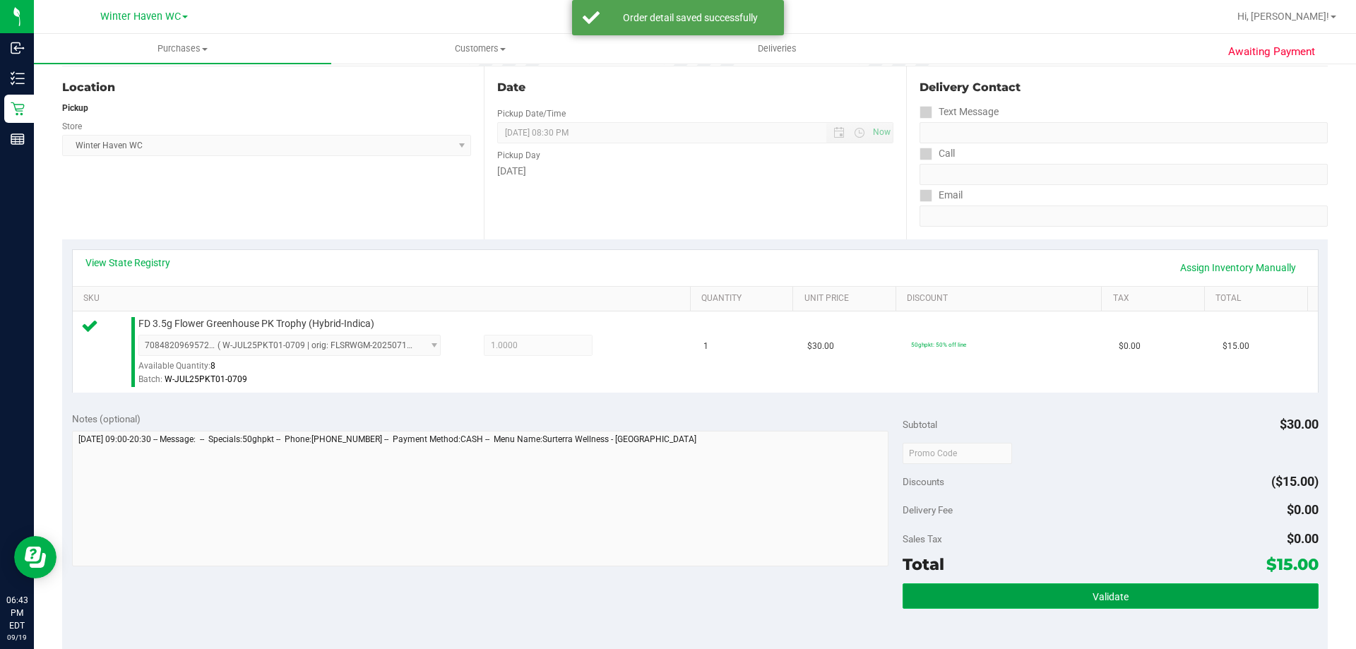
click at [1071, 600] on button "Validate" at bounding box center [1110, 595] width 415 height 25
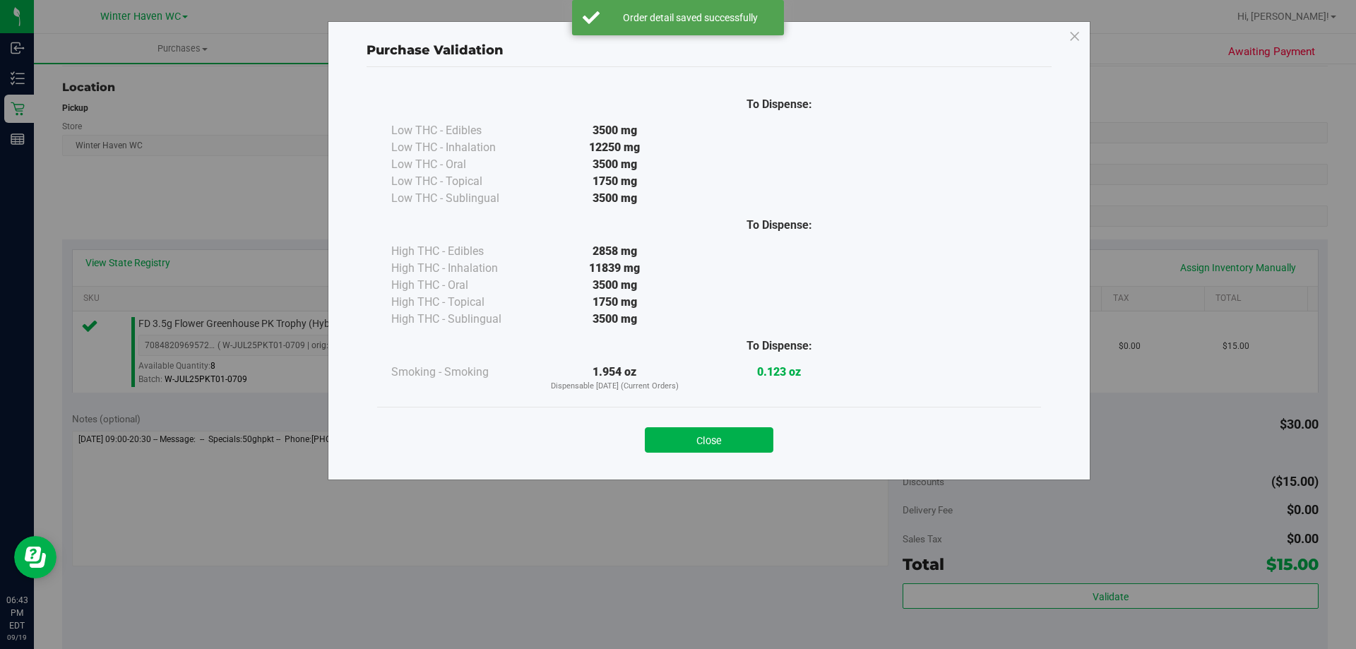
click at [642, 429] on div "Close" at bounding box center [709, 435] width 643 height 35
click at [653, 437] on button "Close" at bounding box center [709, 439] width 129 height 25
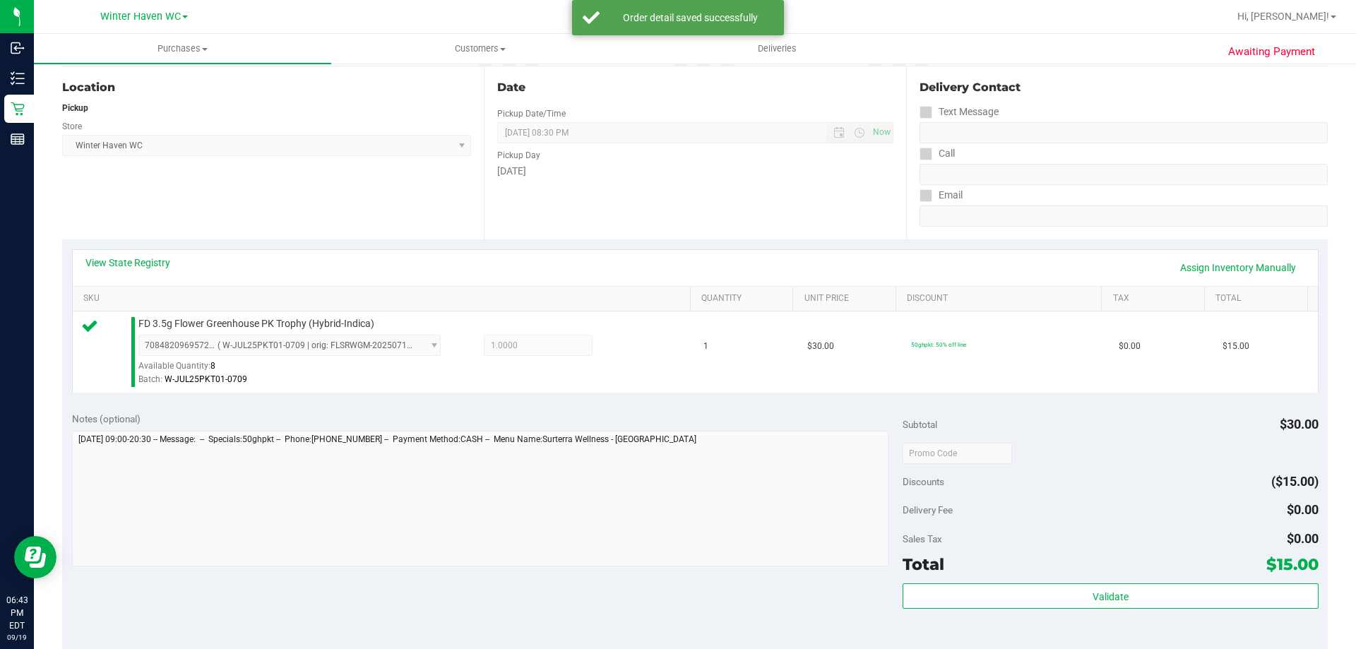
scroll to position [353, 0]
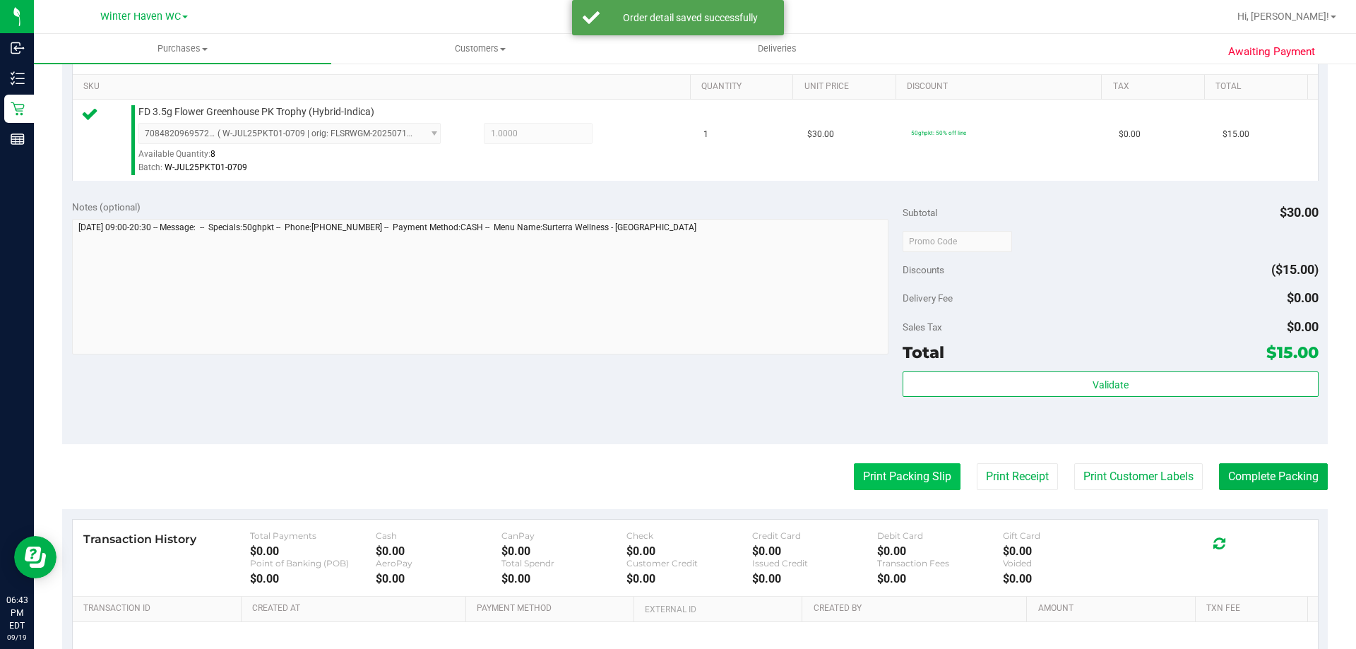
click at [873, 475] on button "Print Packing Slip" at bounding box center [907, 476] width 107 height 27
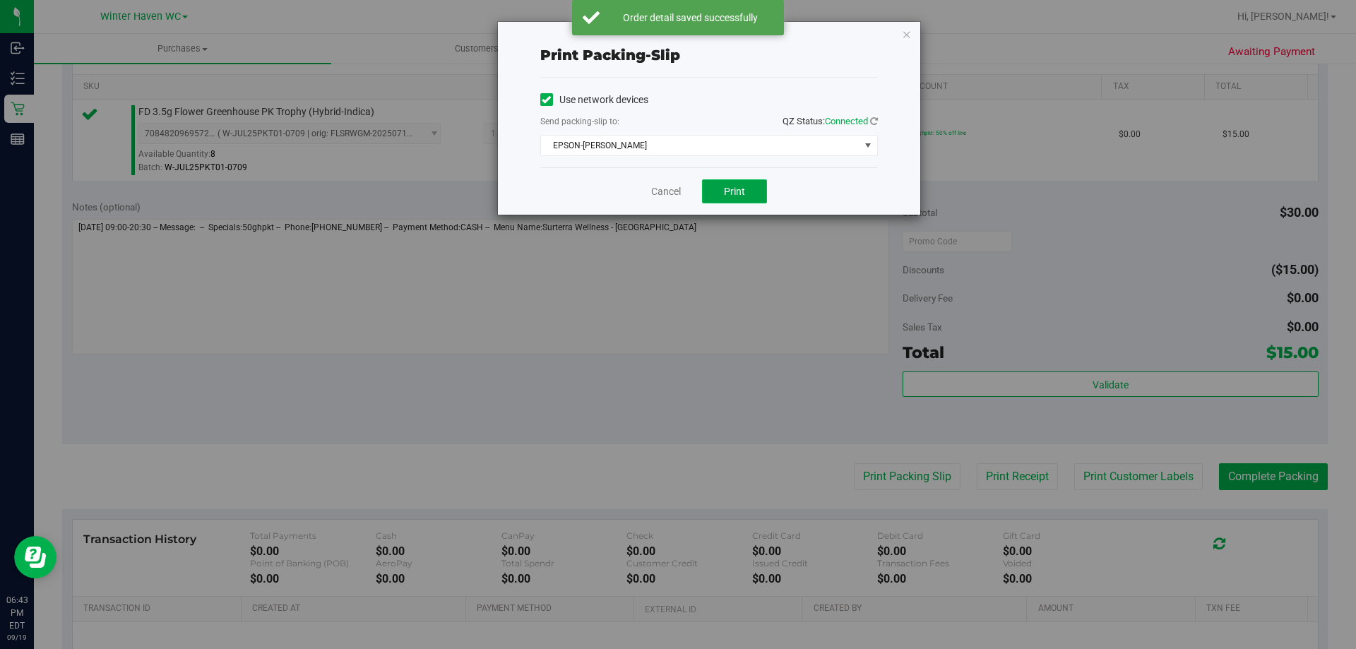
click at [753, 183] on button "Print" at bounding box center [734, 191] width 65 height 24
click at [670, 189] on link "Cancel" at bounding box center [666, 191] width 30 height 15
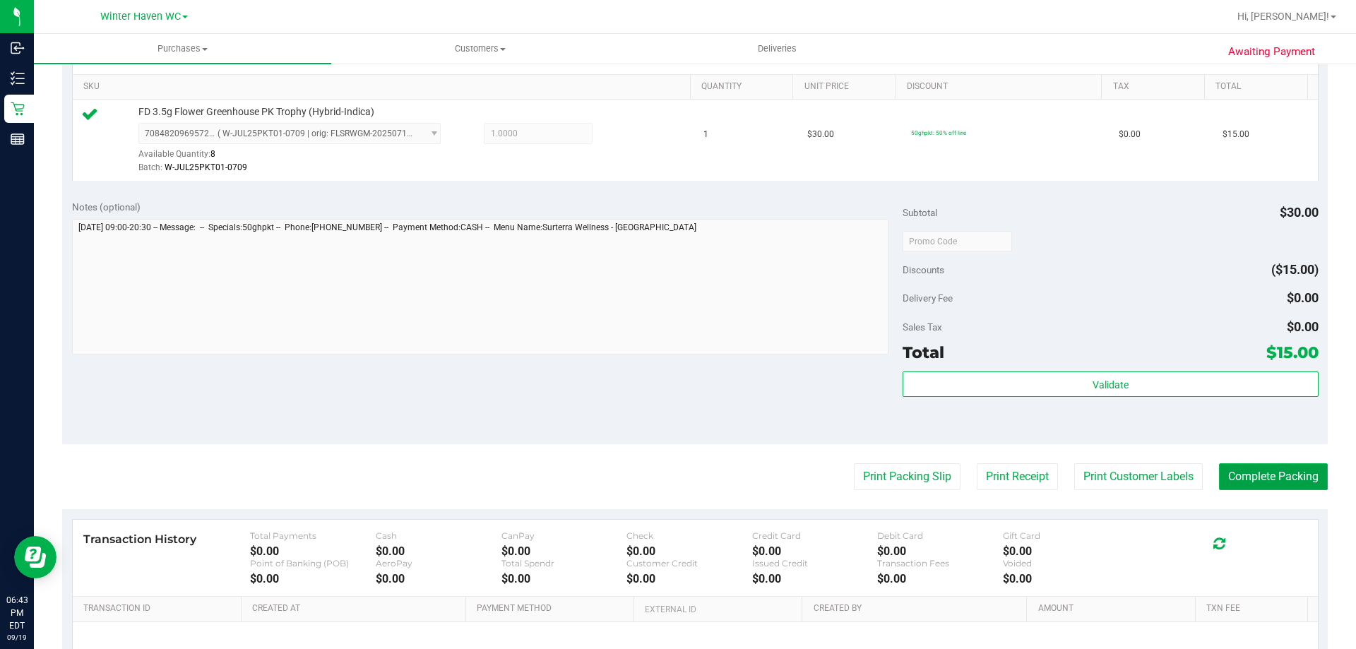
click at [1283, 484] on button "Complete Packing" at bounding box center [1273, 476] width 109 height 27
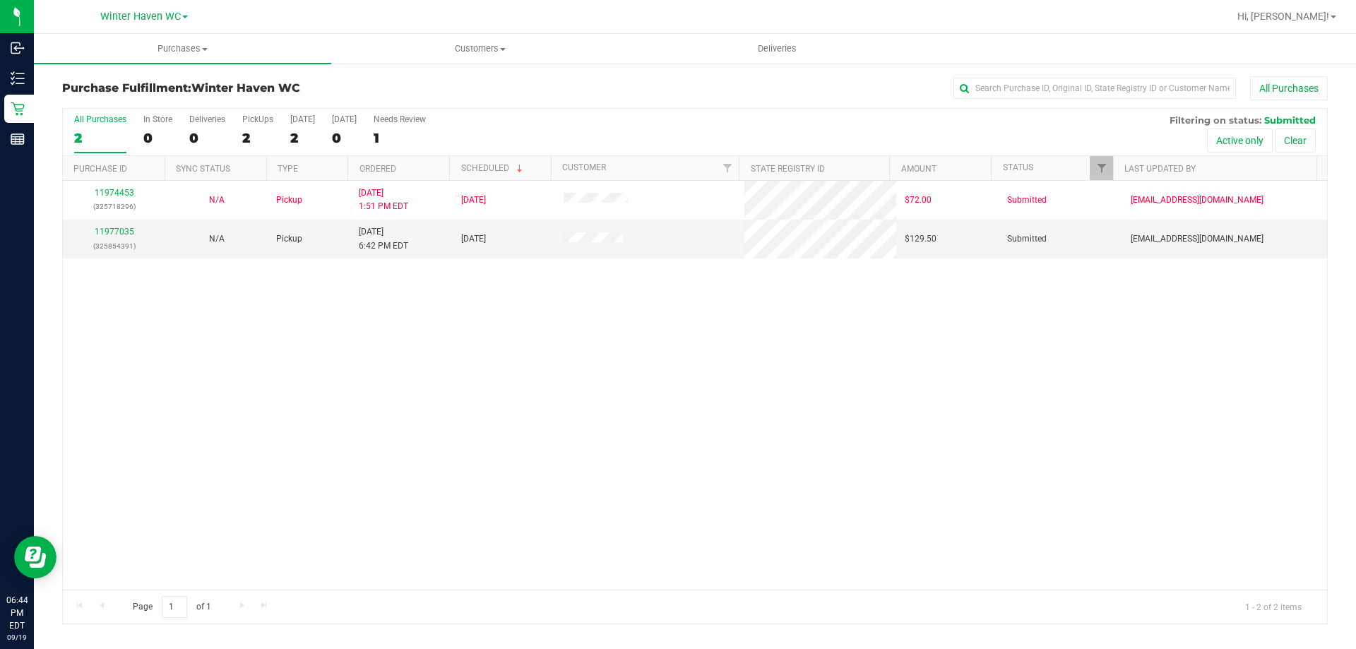
click at [371, 405] on div "11974453 (325718296) N/A Pickup [DATE] 1:51 PM EDT 9/19/2025 $72.00 Submitted […" at bounding box center [695, 385] width 1264 height 409
click at [112, 230] on link "11977035" at bounding box center [115, 232] width 40 height 10
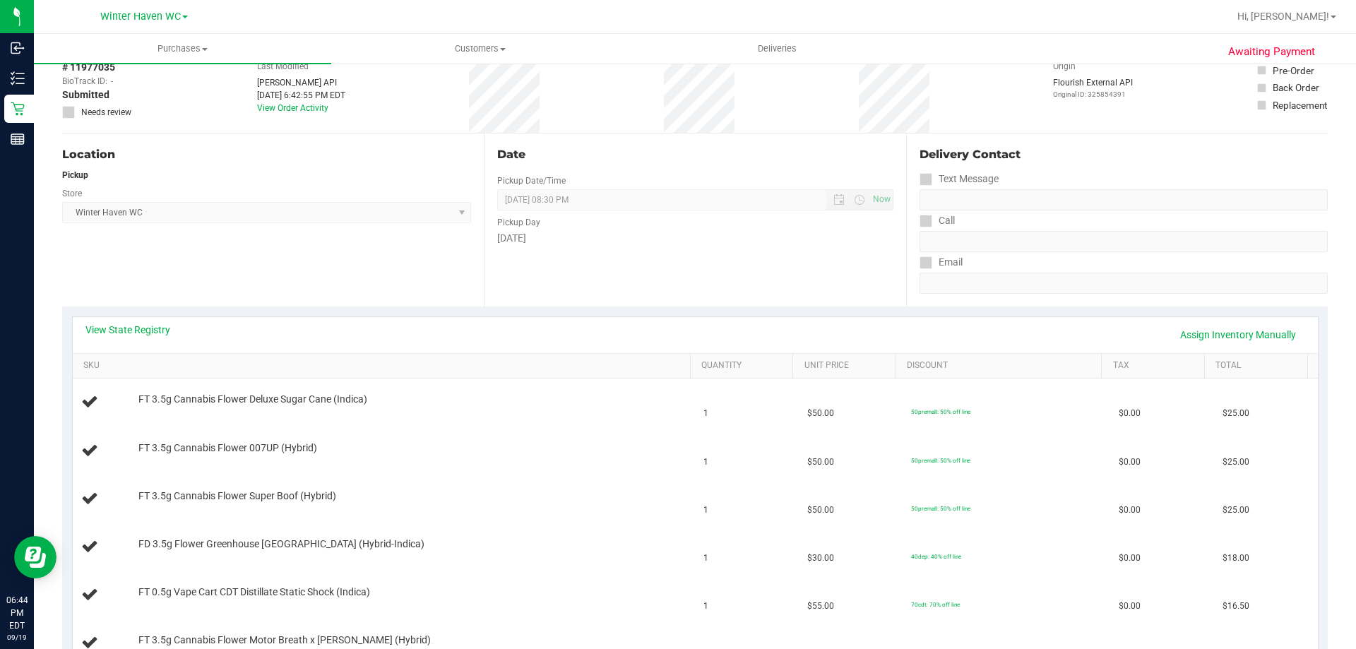
scroll to position [212, 0]
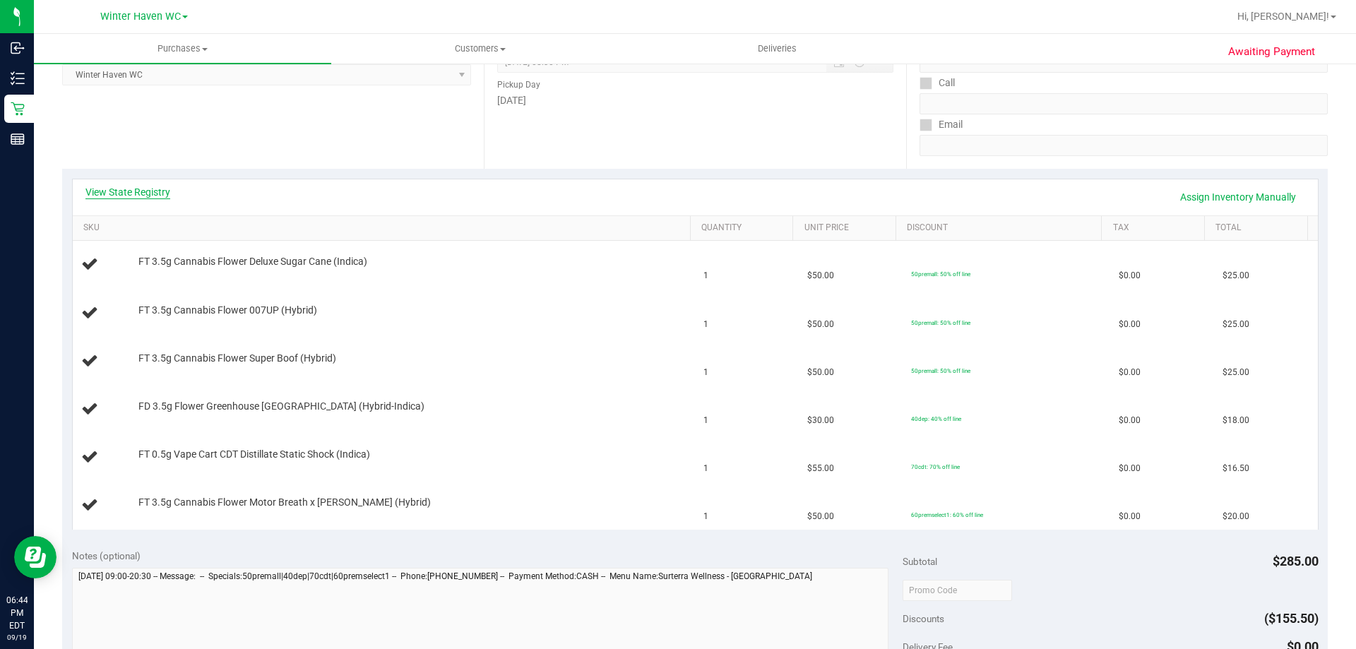
click at [160, 198] on link "View State Registry" at bounding box center [127, 192] width 85 height 14
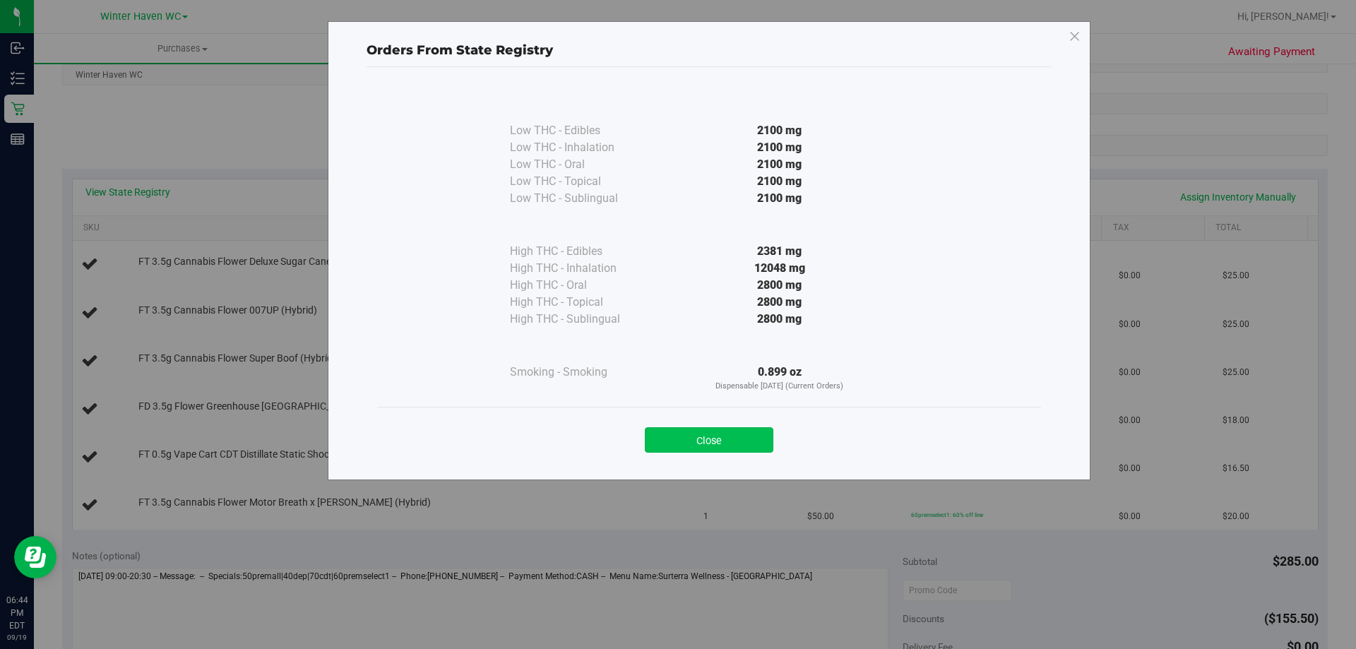
click at [670, 440] on button "Close" at bounding box center [709, 439] width 129 height 25
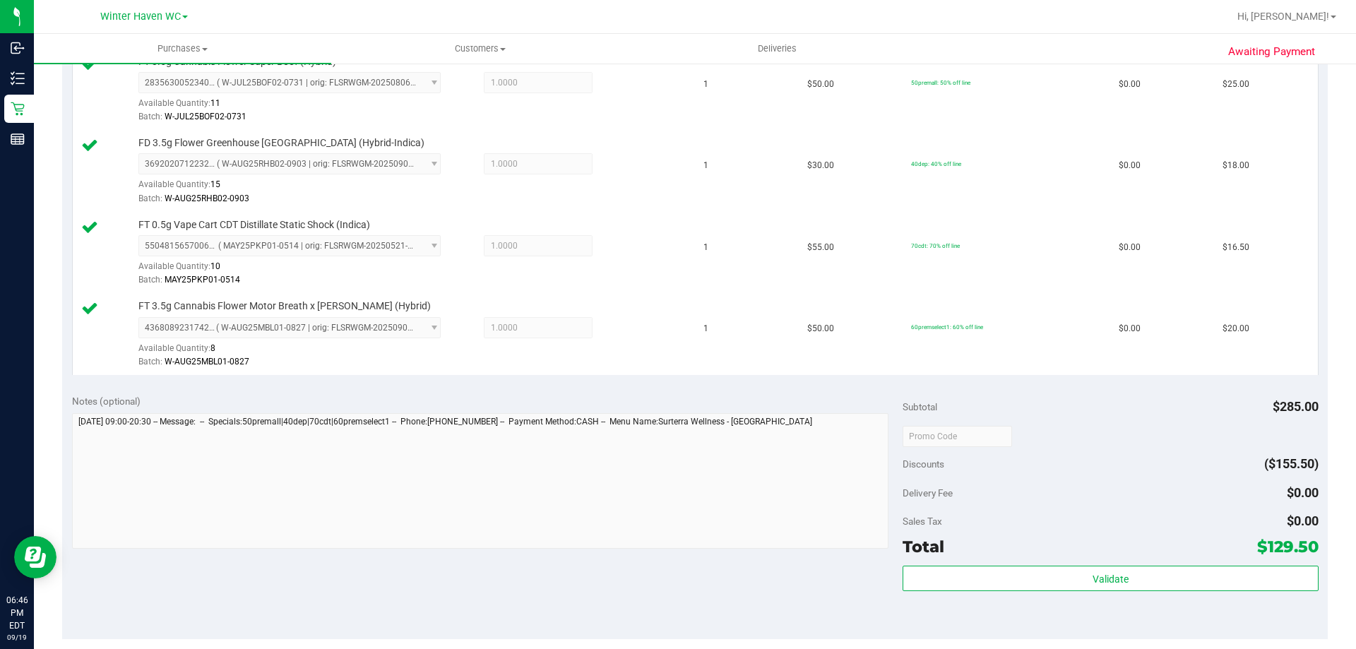
scroll to position [636, 0]
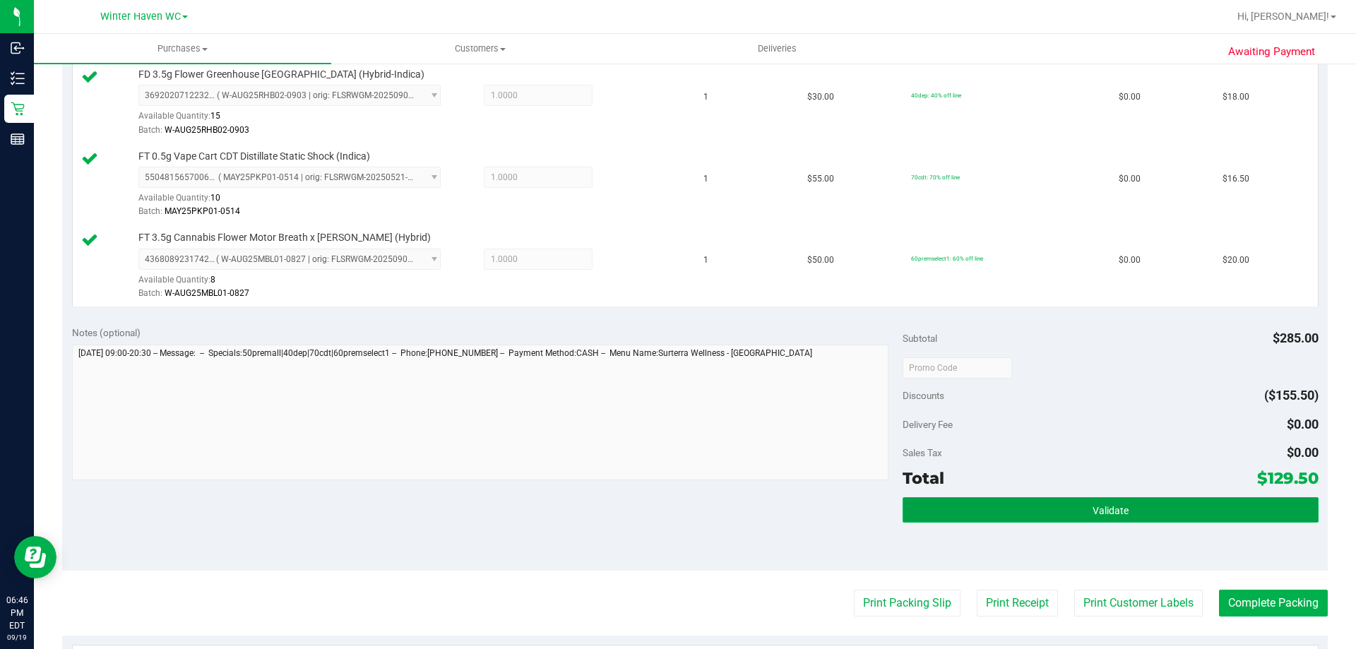
click at [1046, 499] on button "Validate" at bounding box center [1110, 509] width 415 height 25
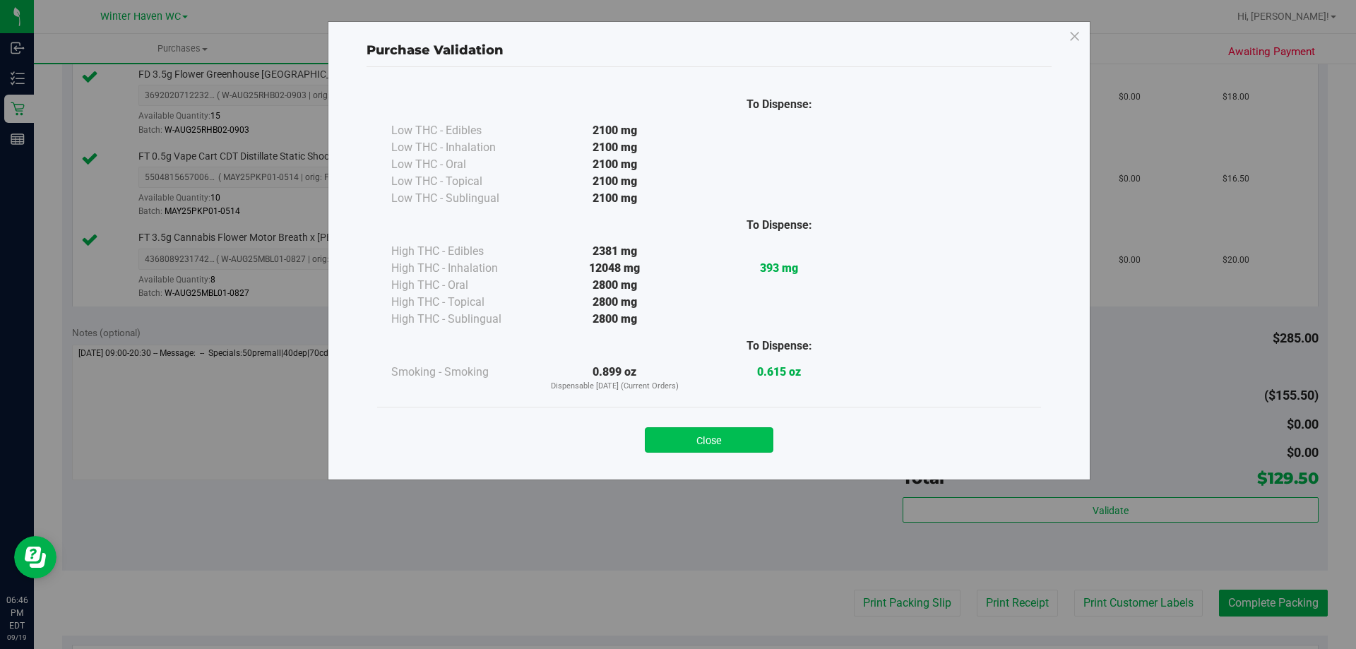
click at [744, 444] on button "Close" at bounding box center [709, 439] width 129 height 25
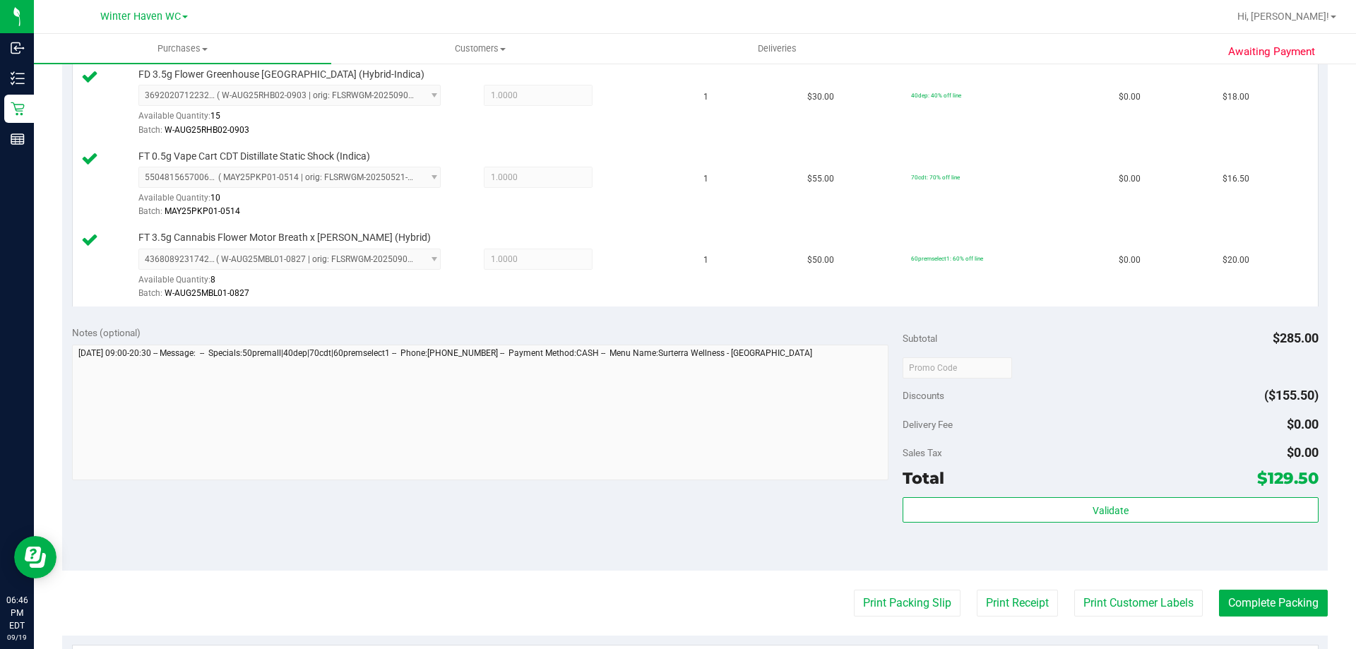
click at [802, 537] on div "Notes (optional) Subtotal $285.00 Discounts ($155.50) Delivery Fee $0.00 Sales …" at bounding box center [695, 443] width 1266 height 254
drag, startPoint x: 881, startPoint y: 634, endPoint x: 877, endPoint y: 624, distance: 11.2
click at [881, 633] on purchase-details "Back Edit Purchase Cancel Purchase View Profile # 11977035 BioTrack ID: - Submi…" at bounding box center [695, 170] width 1266 height 1458
click at [876, 620] on purchase-details "Back Edit Purchase Cancel Purchase View Profile # 11977035 BioTrack ID: - Submi…" at bounding box center [695, 170] width 1266 height 1458
click at [876, 609] on button "Print Packing Slip" at bounding box center [907, 603] width 107 height 27
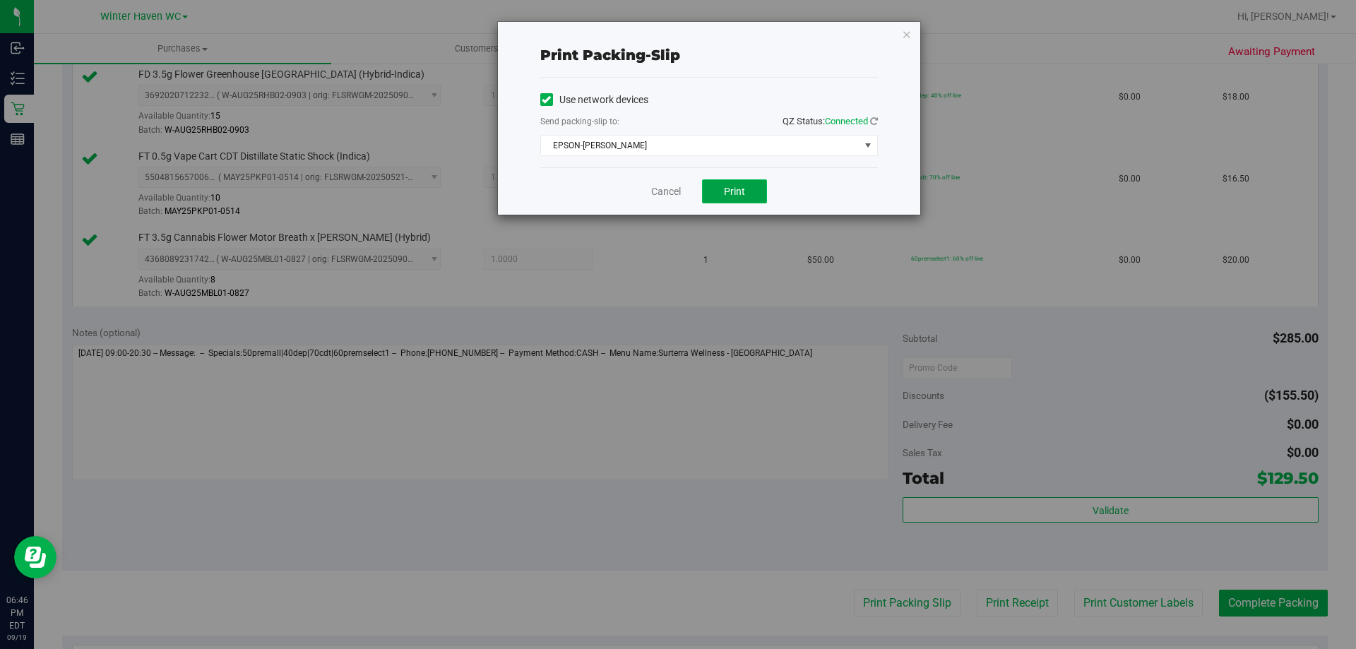
click at [737, 197] on button "Print" at bounding box center [734, 191] width 65 height 24
click at [670, 196] on link "Cancel" at bounding box center [666, 191] width 30 height 15
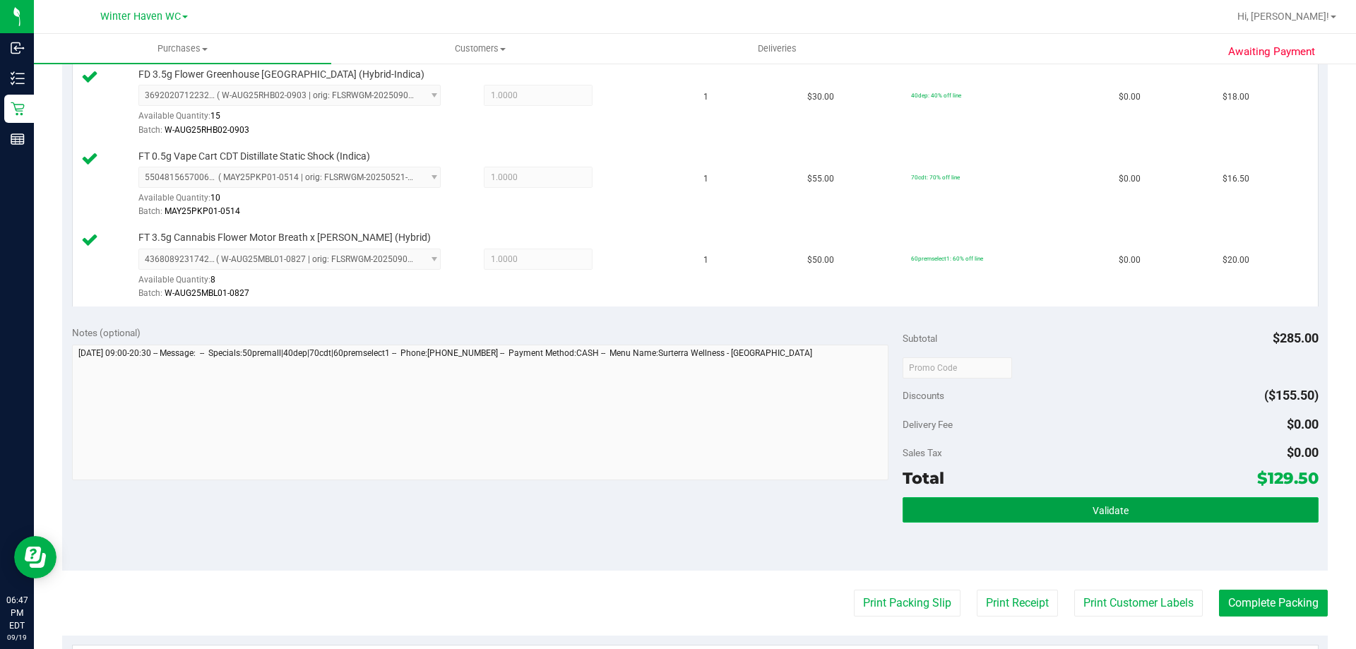
click at [919, 506] on button "Validate" at bounding box center [1110, 509] width 415 height 25
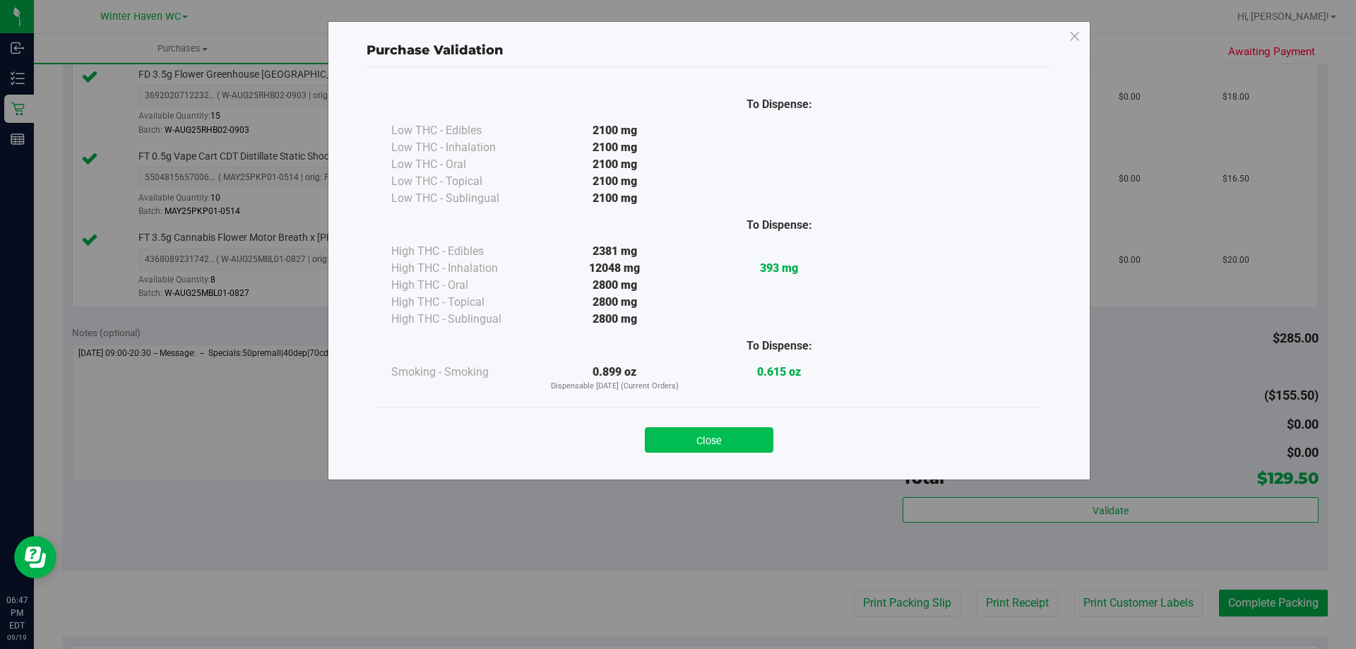
click at [765, 441] on button "Close" at bounding box center [709, 439] width 129 height 25
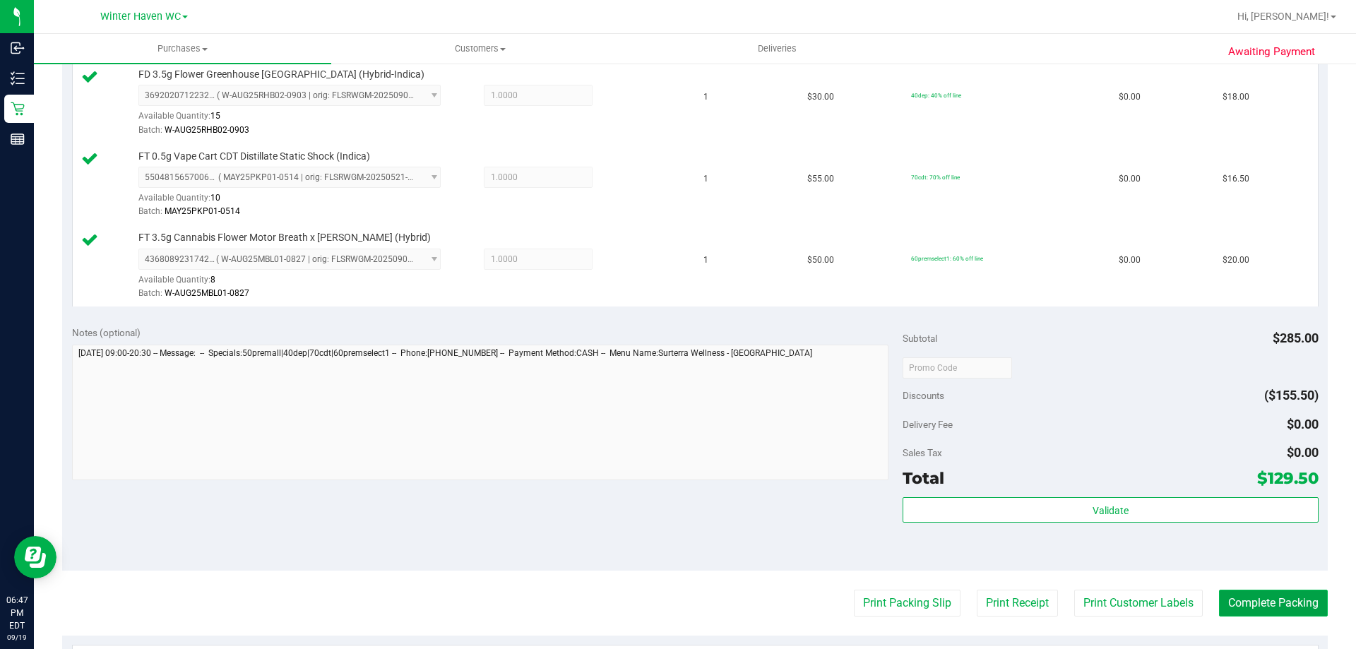
click at [1219, 612] on button "Complete Packing" at bounding box center [1273, 603] width 109 height 27
